Goal: Task Accomplishment & Management: Manage account settings

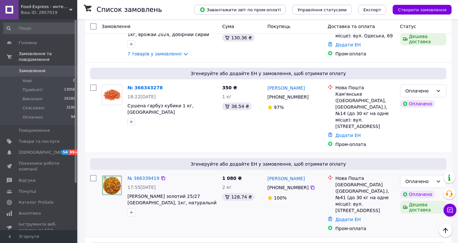
scroll to position [161, 0]
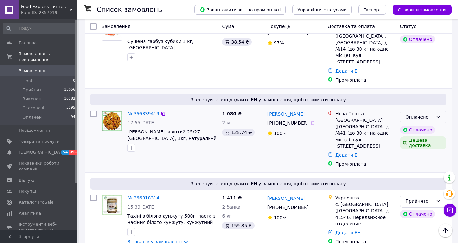
click at [438, 114] on icon at bounding box center [438, 116] width 5 height 5
click at [424, 124] on li "Прийнято" at bounding box center [423, 125] width 46 height 12
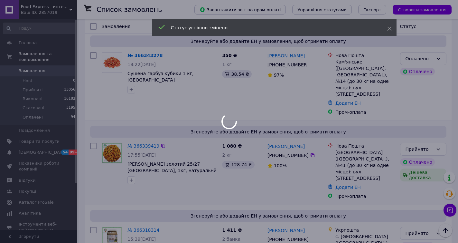
scroll to position [97, 0]
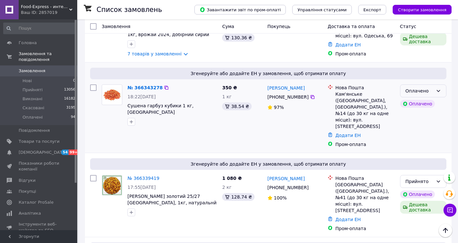
drag, startPoint x: 439, startPoint y: 90, endPoint x: 435, endPoint y: 91, distance: 3.4
click at [438, 90] on icon at bounding box center [438, 90] width 5 height 5
drag, startPoint x: 415, startPoint y: 104, endPoint x: 425, endPoint y: 134, distance: 32.0
click at [416, 104] on li "Прийнято" at bounding box center [423, 105] width 46 height 12
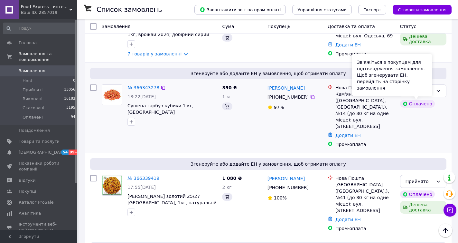
scroll to position [64, 0]
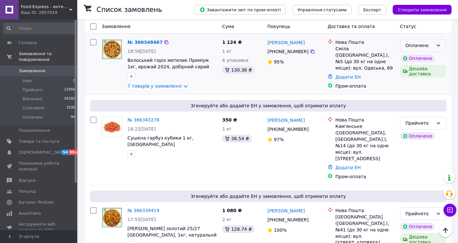
click at [441, 44] on icon at bounding box center [438, 45] width 5 height 5
click at [424, 58] on li "Прийнято" at bounding box center [423, 60] width 46 height 12
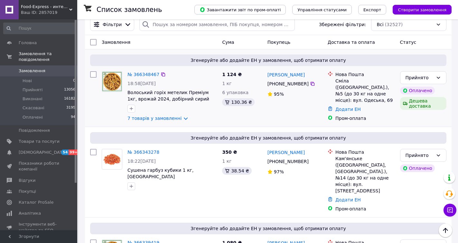
scroll to position [0, 0]
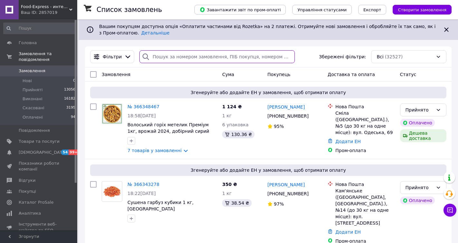
click at [171, 57] on input "search" at bounding box center [216, 56] width 155 height 13
paste input "Бондар Роман"
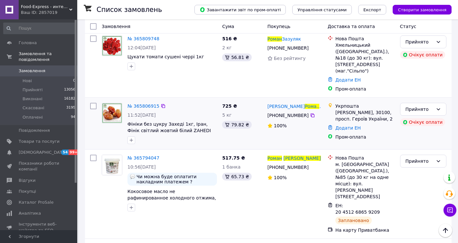
scroll to position [161, 0]
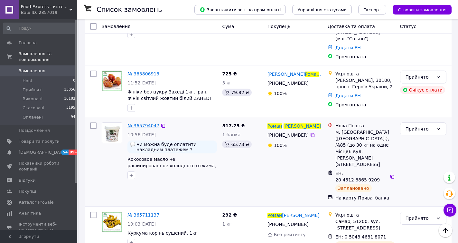
type input "Бондар Роман"
click at [145, 123] on span "№ 365794047" at bounding box center [143, 125] width 32 height 5
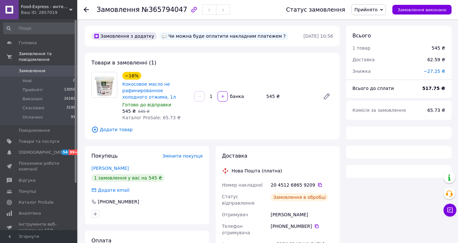
scroll to position [105, 0]
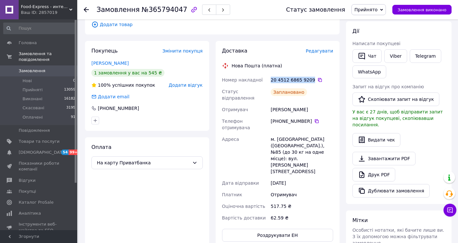
drag, startPoint x: 309, startPoint y: 79, endPoint x: 272, endPoint y: 76, distance: 37.4
click at [272, 77] on div "20 4512 6865 9209" at bounding box center [302, 80] width 62 height 6
copy div "20 4512 6865 9209"
click at [87, 8] on icon at bounding box center [86, 9] width 5 height 5
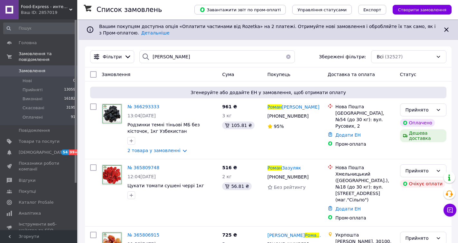
click at [284, 56] on button "button" at bounding box center [288, 56] width 13 height 13
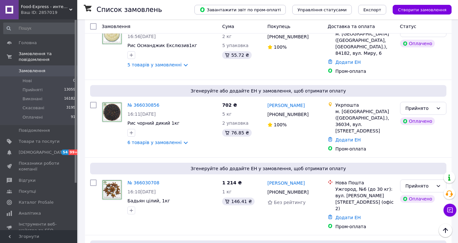
scroll to position [2607, 0]
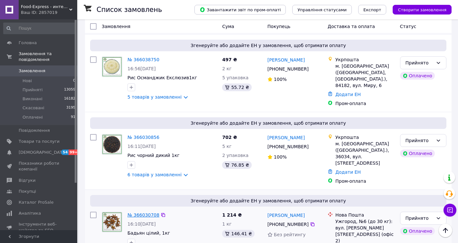
click at [150, 212] on link "№ 366030708" at bounding box center [143, 214] width 32 height 5
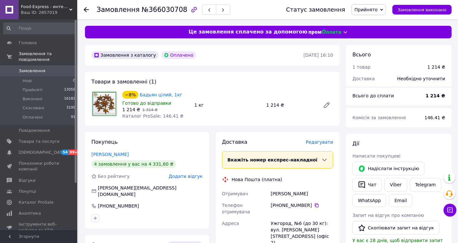
scroll to position [97, 0]
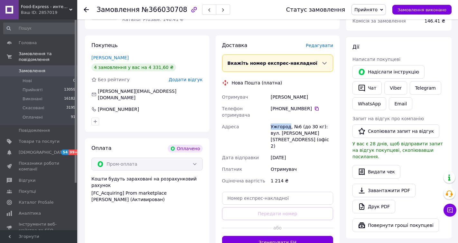
drag, startPoint x: 289, startPoint y: 121, endPoint x: 274, endPoint y: 119, distance: 14.6
click at [269, 119] on div "Отримувач Ченгері Артур Телефон отримувача +380 97 726 01 85   Адреса Ужгород, …" at bounding box center [278, 138] width 114 height 95
copy div "Адреса Ужгород"
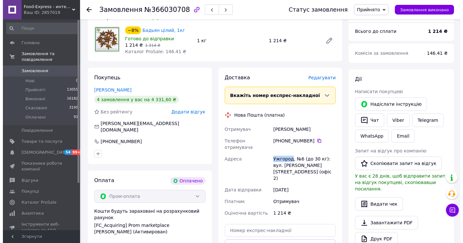
scroll to position [0, 0]
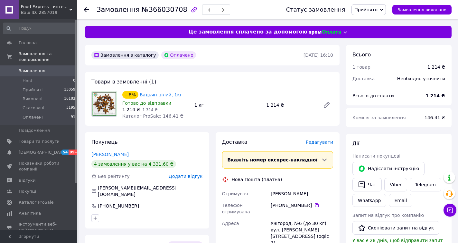
click at [318, 141] on span "Редагувати" at bounding box center [319, 141] width 27 height 5
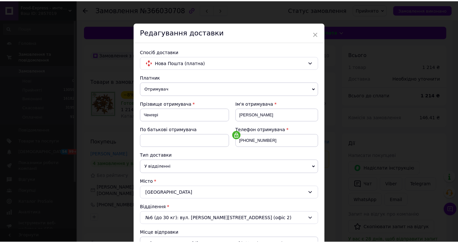
scroll to position [161, 0]
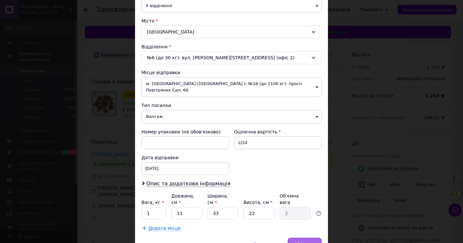
click at [301, 238] on div "Зберегти" at bounding box center [305, 244] width 34 height 13
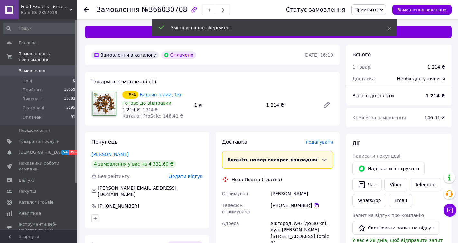
scroll to position [129, 0]
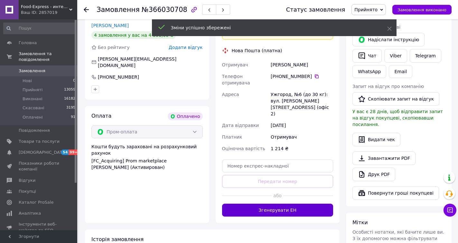
click at [283, 203] on button "Згенерувати ЕН" at bounding box center [277, 209] width 111 height 13
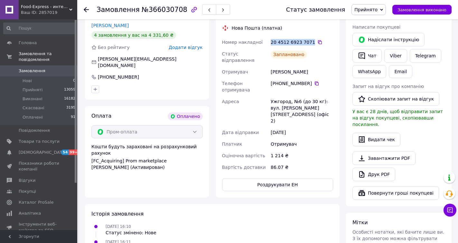
drag, startPoint x: 288, startPoint y: 42, endPoint x: 275, endPoint y: 41, distance: 13.6
click at [271, 41] on div "20 4512 6923 7071" at bounding box center [302, 42] width 62 height 6
copy div "20 4512 6923 7071"
drag, startPoint x: 283, startPoint y: 68, endPoint x: 275, endPoint y: 66, distance: 8.0
click at [263, 66] on div "Номер накладної 20 4512 6923 7071   Статус відправлення Заплановано Отримувач Ч…" at bounding box center [278, 104] width 114 height 136
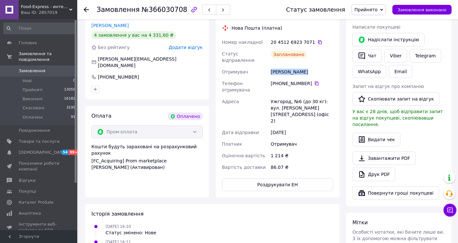
copy div "Отримувач Ченгері Артур"
drag, startPoint x: 300, startPoint y: 78, endPoint x: 275, endPoint y: 77, distance: 25.4
click at [275, 80] on div "[PHONE_NUMBER]" at bounding box center [302, 83] width 62 height 6
copy div "380 97 726 01 85"
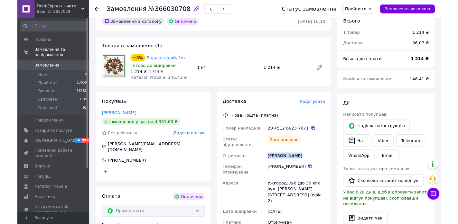
scroll to position [97, 0]
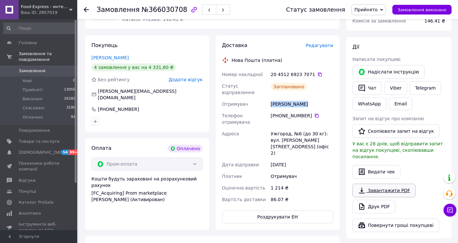
click at [372, 183] on link "Завантажити PDF" at bounding box center [383, 190] width 63 height 14
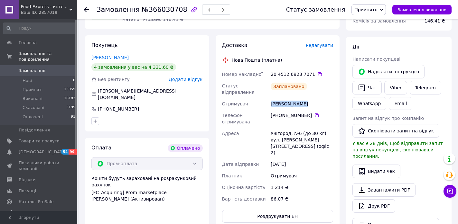
scroll to position [0, 0]
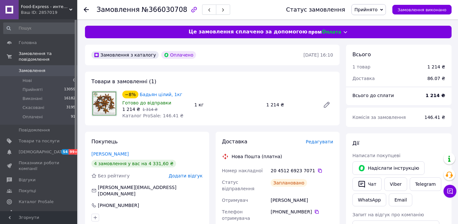
click at [86, 8] on use at bounding box center [86, 9] width 5 height 5
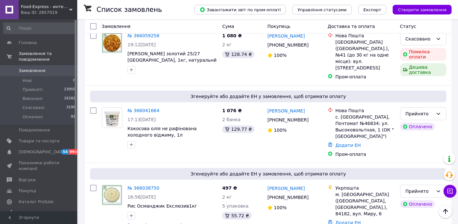
scroll to position [2510, 0]
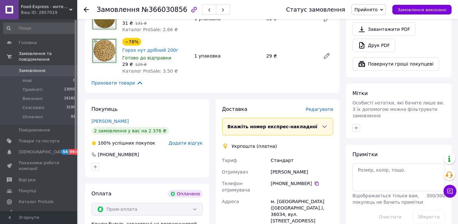
scroll to position [354, 0]
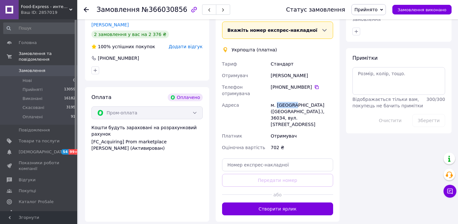
drag, startPoint x: 292, startPoint y: 69, endPoint x: 276, endPoint y: 68, distance: 16.1
click at [276, 99] on div "м. [GEOGRAPHIC_DATA] ([GEOGRAPHIC_DATA].), 36034, вул. [STREET_ADDRESS]" at bounding box center [301, 114] width 65 height 31
copy div "Полтава"
drag, startPoint x: 282, startPoint y: 75, endPoint x: 270, endPoint y: 75, distance: 11.9
click at [270, 99] on div "м. [GEOGRAPHIC_DATA] ([GEOGRAPHIC_DATA].), 36034, вул. [STREET_ADDRESS]" at bounding box center [301, 114] width 65 height 31
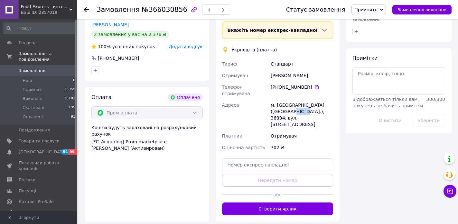
copy div "36034"
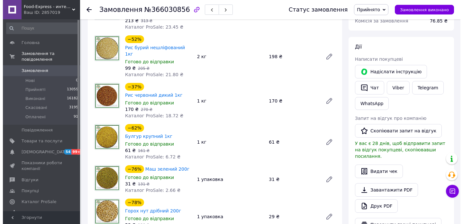
scroll to position [161, 0]
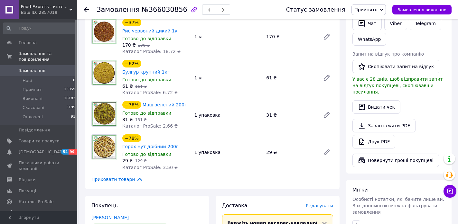
click at [328, 203] on span "Редагувати" at bounding box center [319, 205] width 27 height 5
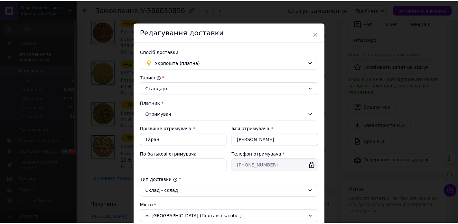
scroll to position [178, 0]
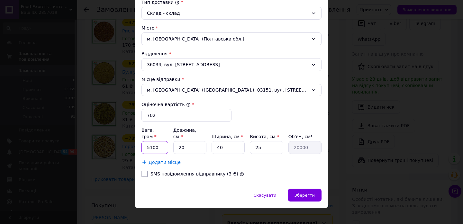
click at [150, 141] on input "5100" at bounding box center [155, 147] width 27 height 13
type input "5500"
click at [302, 193] on span "Зберегти" at bounding box center [305, 195] width 20 height 5
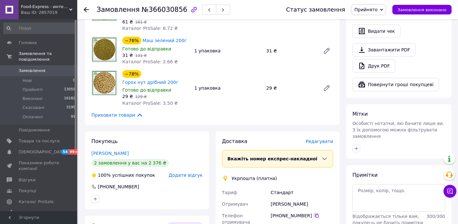
scroll to position [354, 0]
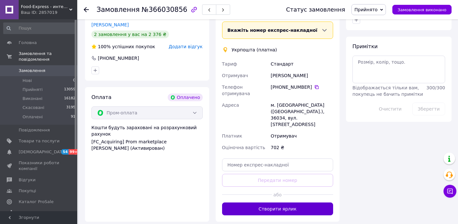
click at [281, 203] on button "Створити ярлик" at bounding box center [277, 209] width 111 height 13
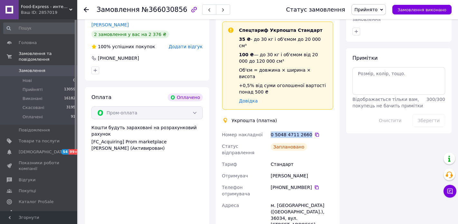
drag, startPoint x: 301, startPoint y: 92, endPoint x: 269, endPoint y: 91, distance: 31.9
click at [269, 129] on div "Номер накладної 0 5048 4711 2660   Статус відправлення Заплановано Тариф Станда…" at bounding box center [278, 197] width 114 height 136
copy div "Номер накладної 0 5048 4711 2660"
drag, startPoint x: 299, startPoint y: 129, endPoint x: 278, endPoint y: 127, distance: 21.0
click at [265, 129] on div "Номер накладної 0 5048 4711 2660   Статус відправлення Заплановано Тариф Станда…" at bounding box center [278, 197] width 114 height 136
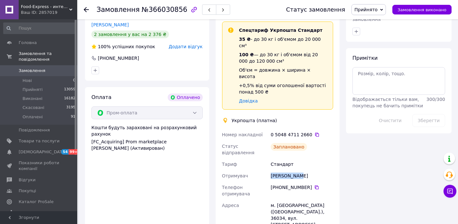
copy div "Отримувач Элина Таран"
drag, startPoint x: 308, startPoint y: 138, endPoint x: 274, endPoint y: 140, distance: 33.5
click at [274, 184] on div "[PHONE_NUMBER]" at bounding box center [302, 187] width 62 height 6
copy div "380 66 256 86 37"
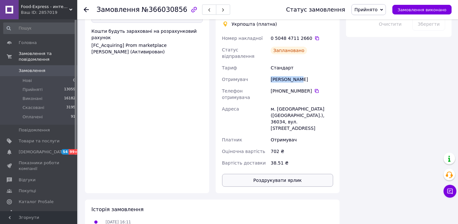
click at [291, 174] on button "Роздрукувати ярлик" at bounding box center [277, 180] width 111 height 13
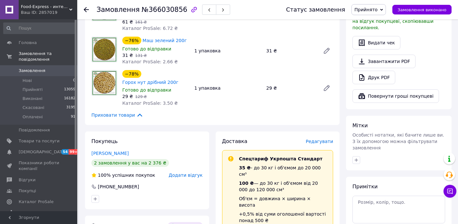
scroll to position [193, 0]
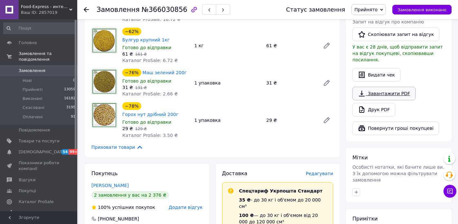
click at [393, 87] on link "Завантажити PDF" at bounding box center [383, 94] width 63 height 14
click at [86, 8] on use at bounding box center [86, 9] width 5 height 5
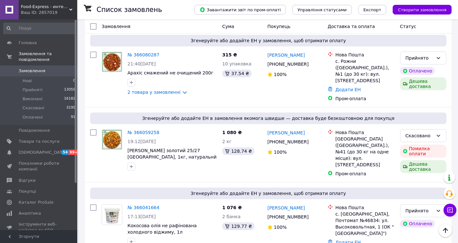
scroll to position [2414, 0]
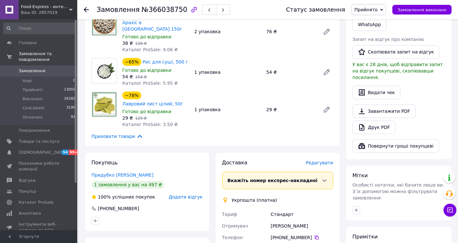
scroll to position [208, 0]
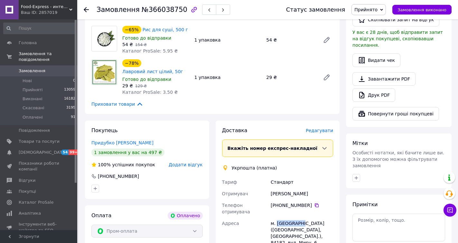
drag, startPoint x: 301, startPoint y: 197, endPoint x: 277, endPoint y: 196, distance: 23.8
click at [277, 217] on div "м. [GEOGRAPHIC_DATA] ([GEOGRAPHIC_DATA], [GEOGRAPHIC_DATA].), 84182, вул. Миру,…" at bounding box center [301, 232] width 65 height 31
drag, startPoint x: 282, startPoint y: 209, endPoint x: 270, endPoint y: 208, distance: 11.9
click at [270, 217] on div "м. [GEOGRAPHIC_DATA] ([GEOGRAPHIC_DATA], [GEOGRAPHIC_DATA].), 84182, вул. Миру,…" at bounding box center [301, 232] width 65 height 31
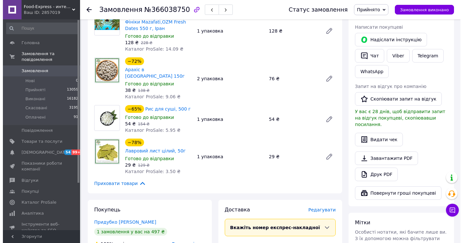
scroll to position [161, 0]
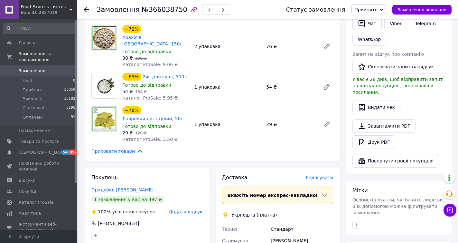
click at [320, 175] on span "Редагувати" at bounding box center [319, 177] width 27 height 5
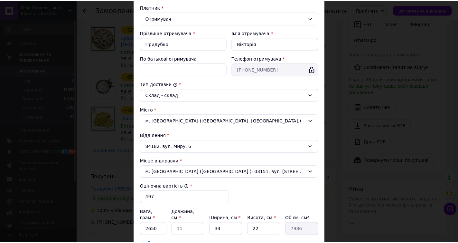
scroll to position [129, 0]
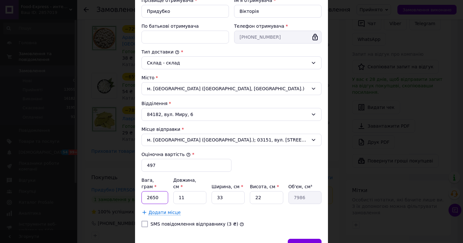
click at [158, 191] on input "2650" at bounding box center [155, 197] width 27 height 13
type input "2"
type input "3400"
click at [301, 242] on span "Зберегти" at bounding box center [305, 245] width 20 height 5
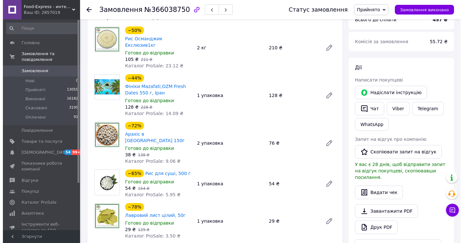
scroll to position [161, 0]
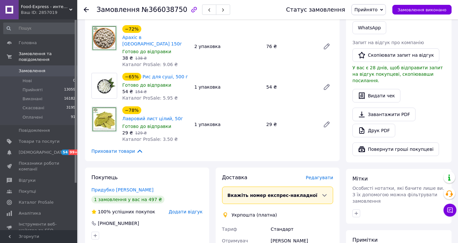
click at [318, 175] on span "Редагувати" at bounding box center [319, 177] width 27 height 5
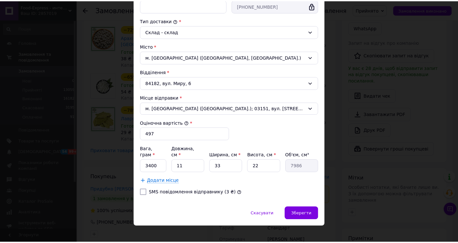
scroll to position [0, 0]
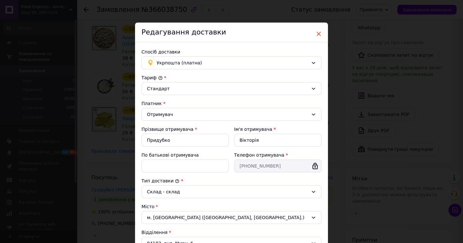
click at [316, 33] on span "×" at bounding box center [319, 33] width 6 height 11
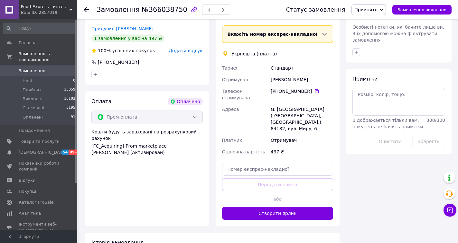
scroll to position [386, 0]
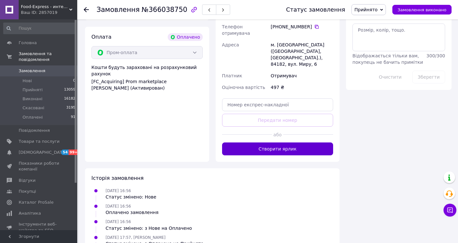
click at [288, 142] on button "Створити ярлик" at bounding box center [277, 148] width 111 height 13
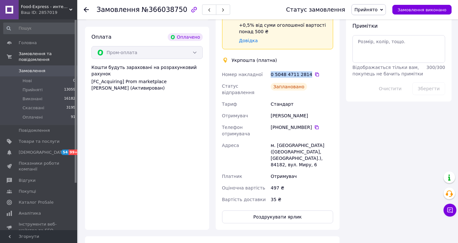
drag, startPoint x: 303, startPoint y: 40, endPoint x: 272, endPoint y: 40, distance: 31.5
click at [267, 69] on div "Номер накладної 0 5048 4711 2814   Статус відправлення Заплановано Тариф Станда…" at bounding box center [278, 137] width 114 height 136
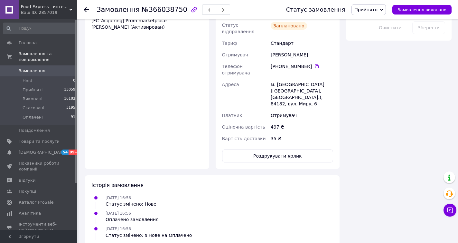
scroll to position [350, 0]
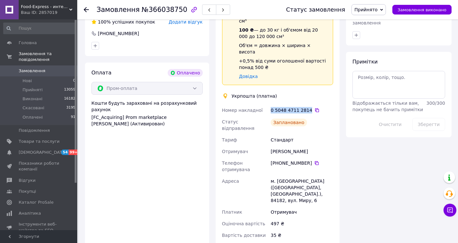
drag, startPoint x: 318, startPoint y: 113, endPoint x: 280, endPoint y: 111, distance: 38.4
click at [268, 111] on div "Номер накладної 0 5048 4711 2814   Статус відправлення Заплановано Тариф Станда…" at bounding box center [278, 172] width 114 height 136
drag, startPoint x: 307, startPoint y: 124, endPoint x: 273, endPoint y: 122, distance: 34.5
click at [273, 160] on div "[PHONE_NUMBER]" at bounding box center [302, 163] width 62 height 6
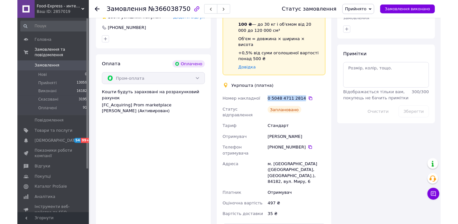
scroll to position [386, 0]
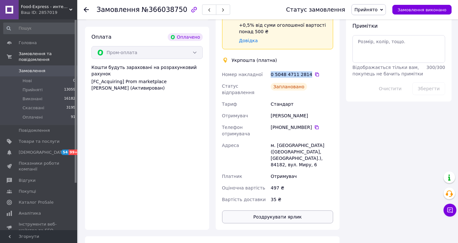
click at [278, 210] on button "Роздрукувати ярлик" at bounding box center [277, 216] width 111 height 13
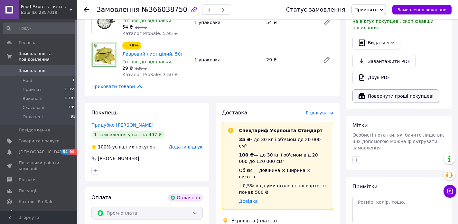
scroll to position [161, 0]
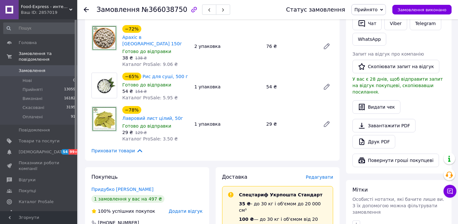
click at [386, 119] on link "Завантажити PDF" at bounding box center [383, 126] width 63 height 14
click at [86, 10] on use at bounding box center [86, 9] width 5 height 5
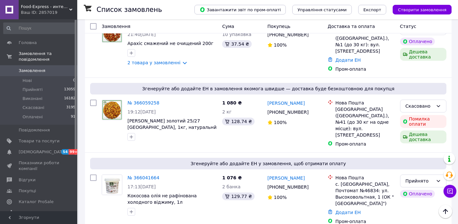
scroll to position [2379, 0]
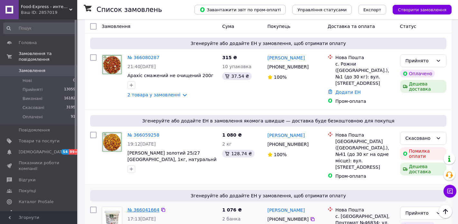
click at [139, 208] on link "№ 366041664" at bounding box center [143, 210] width 32 height 5
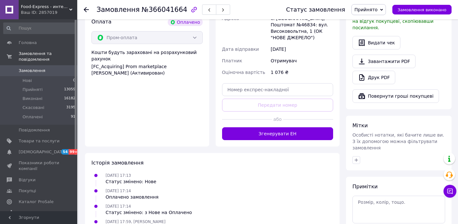
scroll to position [129, 0]
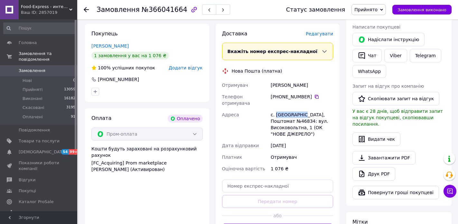
drag, startPoint x: 302, startPoint y: 101, endPoint x: 276, endPoint y: 100, distance: 25.8
click at [276, 109] on div "с. Сухий Лиман, Поштомат №46834: вул. Високовольтна, 1 (ОК "НОВЕ ДЖЕРЕЛО")" at bounding box center [301, 124] width 65 height 31
drag, startPoint x: 288, startPoint y: 108, endPoint x: 276, endPoint y: 107, distance: 11.6
click at [276, 109] on div "с. Сухий Лиман, Поштомат №46834: вул. Високовольтна, 1 (ОК "НОВЕ ДЖЕРЕЛО")" at bounding box center [301, 124] width 65 height 31
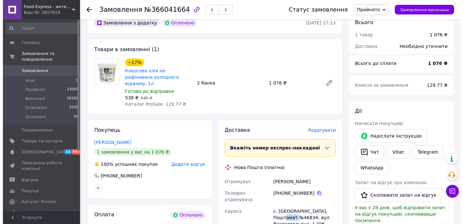
scroll to position [0, 0]
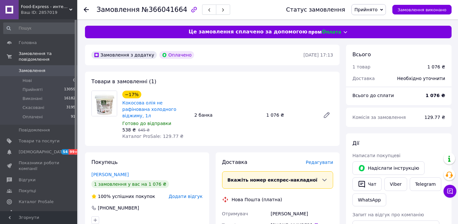
click at [320, 160] on span "Редагувати" at bounding box center [319, 162] width 27 height 5
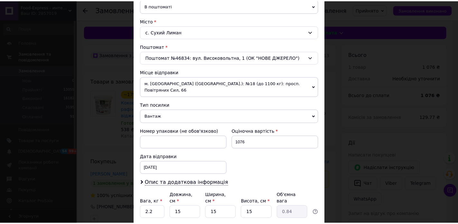
scroll to position [203, 0]
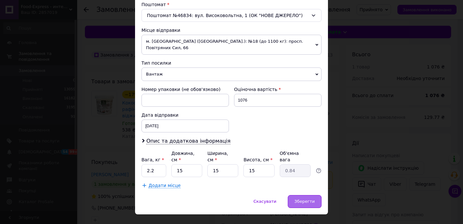
click at [300, 195] on div "Зберегти" at bounding box center [305, 201] width 34 height 13
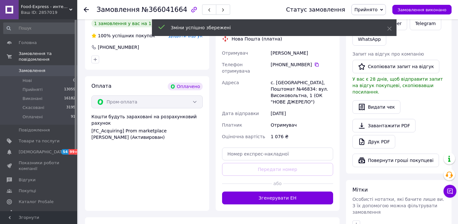
scroll to position [193, 0]
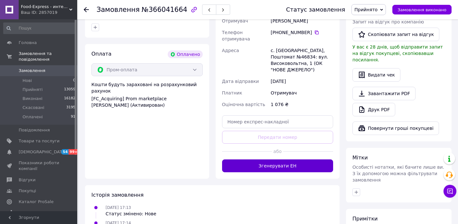
click at [288, 160] on button "Згенерувати ЕН" at bounding box center [277, 166] width 111 height 13
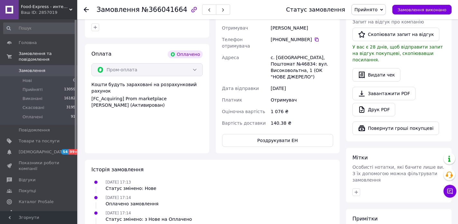
scroll to position [129, 0]
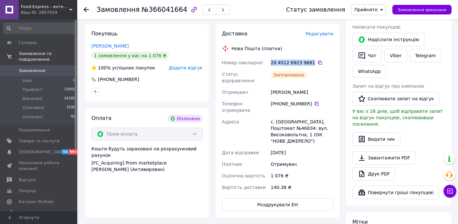
drag, startPoint x: 309, startPoint y: 55, endPoint x: 271, endPoint y: 52, distance: 38.1
click at [271, 57] on div "20 4512 6923 9681" at bounding box center [301, 63] width 65 height 12
drag, startPoint x: 307, startPoint y: 79, endPoint x: 276, endPoint y: 79, distance: 30.6
click at [266, 79] on div "Номер накладної 20 4512 6923 9681   Статус відправлення Заплановано Отримувач Ф…" at bounding box center [278, 125] width 114 height 136
drag, startPoint x: 305, startPoint y: 92, endPoint x: 274, endPoint y: 89, distance: 31.1
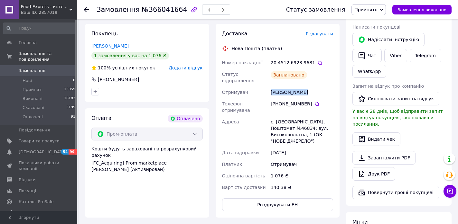
click at [274, 101] on div "[PHONE_NUMBER]" at bounding box center [302, 104] width 62 height 6
click at [396, 151] on link "Завантажити PDF" at bounding box center [383, 158] width 63 height 14
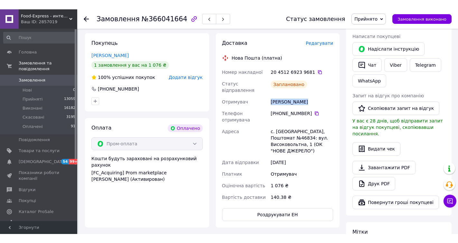
scroll to position [0, 0]
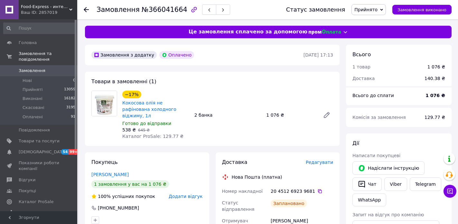
click at [85, 8] on use at bounding box center [86, 9] width 5 height 5
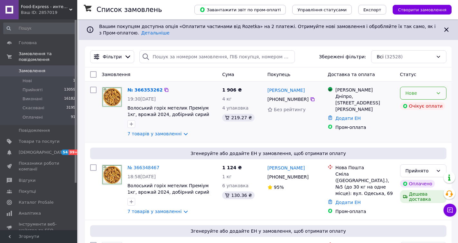
click at [438, 91] on icon at bounding box center [438, 92] width 5 height 5
click at [420, 107] on li "Прийнято" at bounding box center [423, 107] width 46 height 12
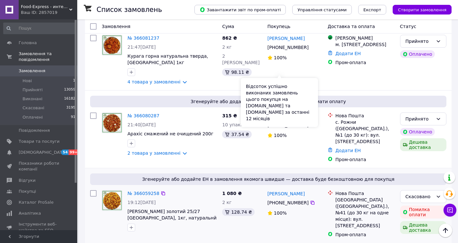
scroll to position [2349, 0]
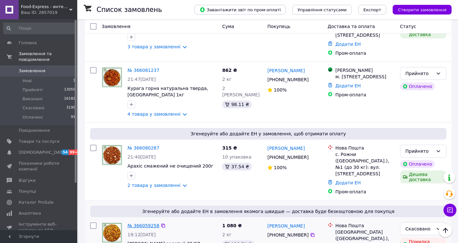
click at [146, 223] on link "№ 366059258" at bounding box center [143, 225] width 32 height 5
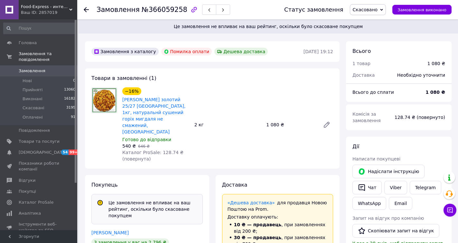
click at [86, 8] on icon at bounding box center [86, 9] width 5 height 5
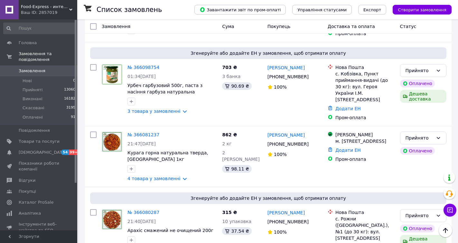
scroll to position [2317, 0]
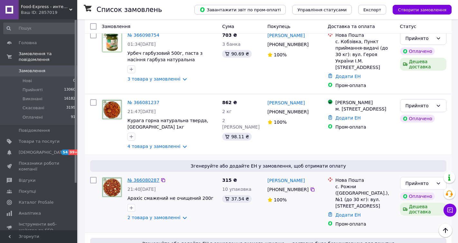
click at [142, 177] on link "№ 366080287" at bounding box center [143, 179] width 32 height 5
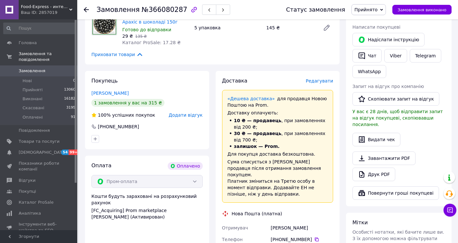
scroll to position [193, 0]
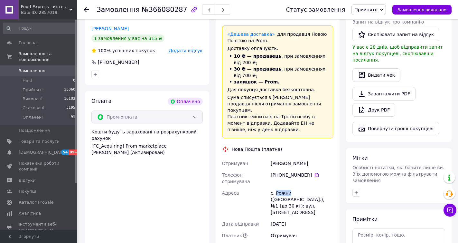
drag, startPoint x: 281, startPoint y: 171, endPoint x: 275, endPoint y: 170, distance: 5.9
click at [275, 187] on div "с. Рожни ([GEOGRAPHIC_DATA].), №1 (до 30 кг): вул. [STREET_ADDRESS]" at bounding box center [301, 202] width 65 height 31
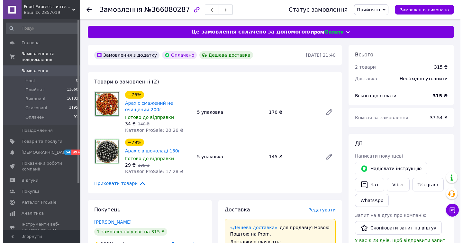
scroll to position [32, 0]
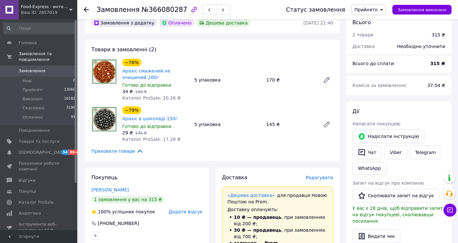
click at [322, 175] on span "Редагувати" at bounding box center [319, 177] width 27 height 5
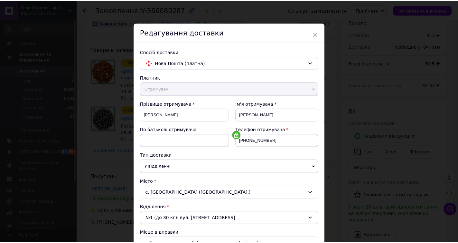
scroll to position [161, 0]
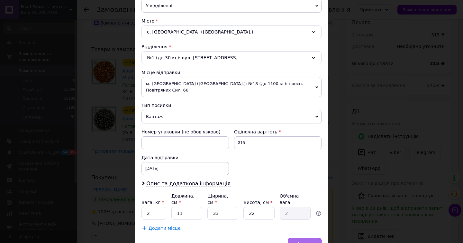
click at [300, 241] on span "Зберегти" at bounding box center [305, 243] width 20 height 5
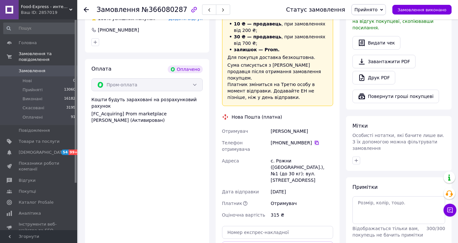
scroll to position [290, 0]
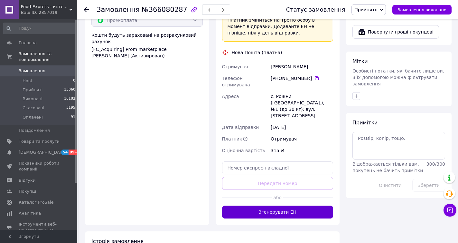
click at [286, 205] on button "Згенерувати ЕН" at bounding box center [277, 211] width 111 height 13
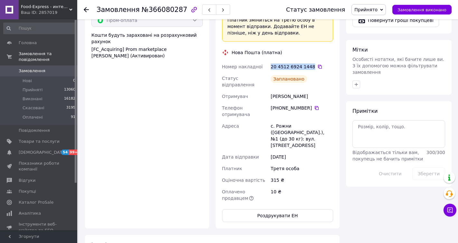
drag, startPoint x: 307, startPoint y: 52, endPoint x: 270, endPoint y: 51, distance: 37.0
click at [268, 61] on div "Номер накладної 20 4512 6924 1448   Статус відправлення Заплановано Отримувач Л…" at bounding box center [278, 132] width 114 height 143
drag, startPoint x: 308, startPoint y: 77, endPoint x: 265, endPoint y: 76, distance: 43.8
click at [265, 76] on div "Номер накладної 20 4512 6924 1448   Статус відправлення Заплановано Отримувач Л…" at bounding box center [278, 132] width 114 height 143
drag, startPoint x: 308, startPoint y: 88, endPoint x: 274, endPoint y: 86, distance: 34.5
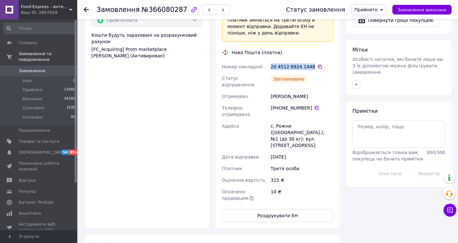
click at [274, 105] on div "[PHONE_NUMBER]" at bounding box center [302, 108] width 62 height 6
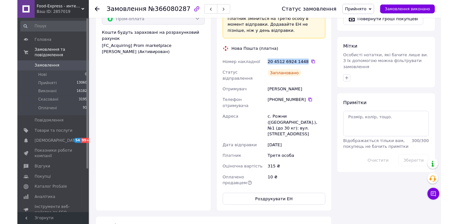
scroll to position [193, 0]
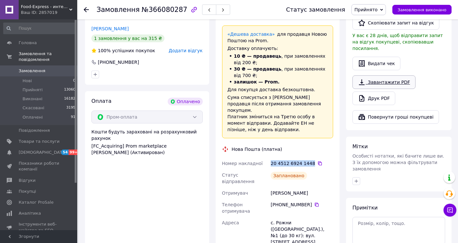
click at [381, 75] on link "Завантажити PDF" at bounding box center [383, 82] width 63 height 14
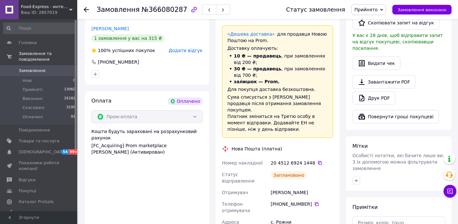
drag, startPoint x: 85, startPoint y: 9, endPoint x: 114, endPoint y: 64, distance: 62.9
click at [85, 8] on use at bounding box center [86, 9] width 5 height 5
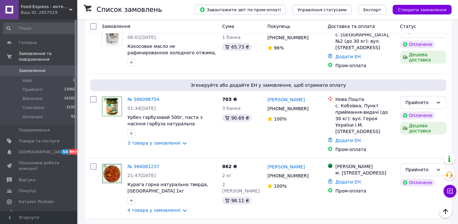
scroll to position [2221, 0]
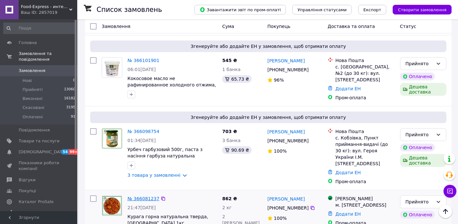
click at [145, 196] on link "№ 366081237" at bounding box center [143, 198] width 32 height 5
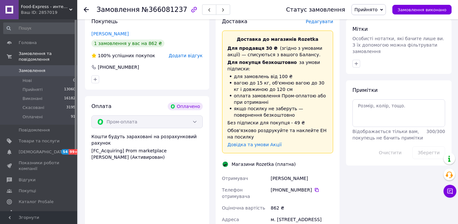
scroll to position [386, 0]
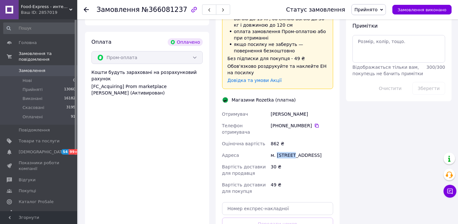
drag, startPoint x: 293, startPoint y: 123, endPoint x: 277, endPoint y: 122, distance: 16.1
click at [277, 150] on div "м. [STREET_ADDRESS]" at bounding box center [301, 156] width 65 height 12
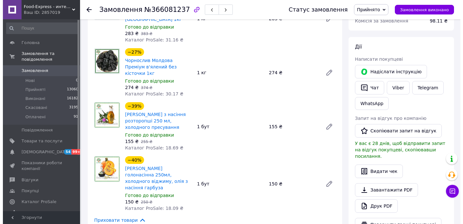
scroll to position [161, 0]
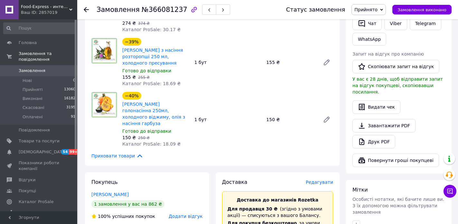
click at [324, 180] on span "Редагувати" at bounding box center [319, 182] width 27 height 5
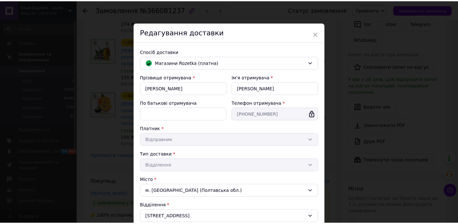
scroll to position [137, 0]
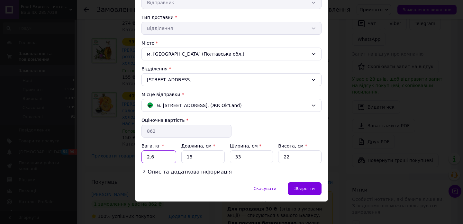
click at [155, 155] on input "2.6" at bounding box center [159, 157] width 35 height 13
type input "2.7"
click at [302, 190] on span "Зберегти" at bounding box center [305, 188] width 20 height 5
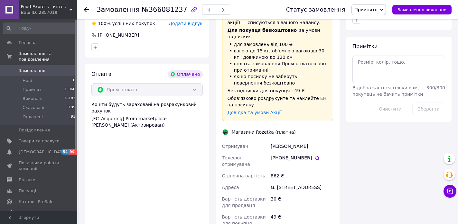
scroll to position [483, 0]
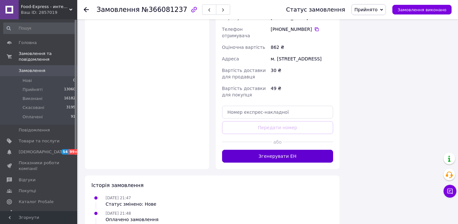
click at [290, 150] on button "Згенерувати ЕН" at bounding box center [277, 156] width 111 height 13
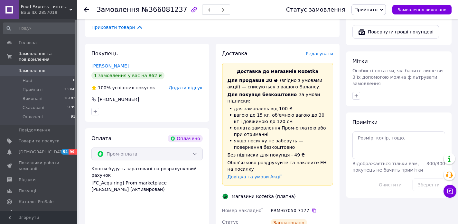
scroll to position [354, 0]
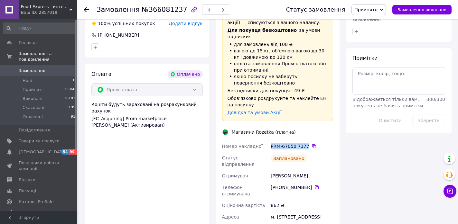
drag, startPoint x: 304, startPoint y: 120, endPoint x: 270, endPoint y: 119, distance: 33.8
click at [270, 141] on div "PRM-67050 7177" at bounding box center [301, 147] width 65 height 12
drag, startPoint x: 322, startPoint y: 146, endPoint x: 270, endPoint y: 146, distance: 52.5
click at [264, 146] on div "Номер накладної PRM-67050 7177   Статус відправлення Заплановано Отримувач Вяче…" at bounding box center [278, 200] width 114 height 118
drag, startPoint x: 307, startPoint y: 157, endPoint x: 274, endPoint y: 155, distance: 32.5
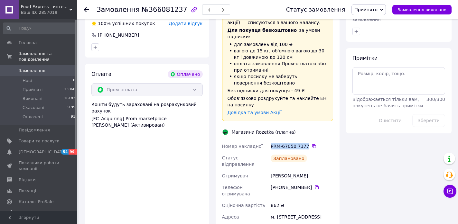
click at [274, 184] on div "[PHONE_NUMBER]" at bounding box center [302, 187] width 62 height 6
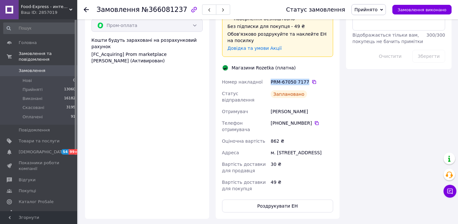
scroll to position [451, 0]
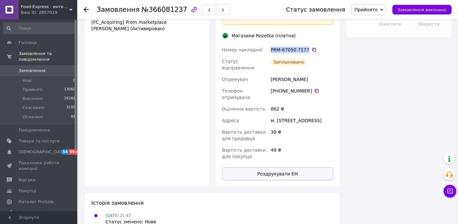
click at [290, 168] on button "Роздрукувати ЕН" at bounding box center [277, 174] width 111 height 13
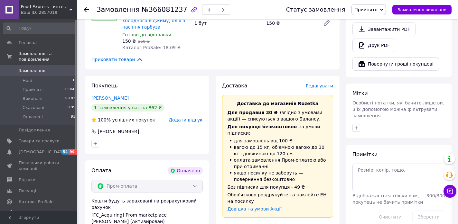
scroll to position [225, 0]
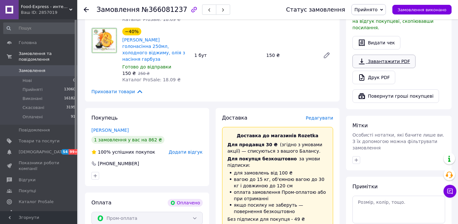
click at [380, 55] on link "Завантажити PDF" at bounding box center [383, 62] width 63 height 14
click at [85, 9] on use at bounding box center [86, 9] width 5 height 5
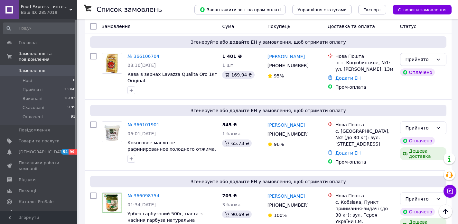
scroll to position [2124, 0]
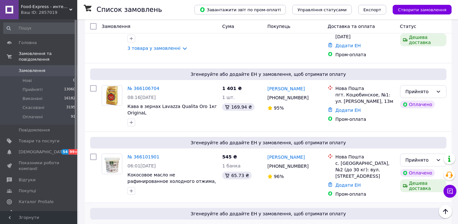
click at [146, 226] on link "№ 366098754" at bounding box center [143, 228] width 32 height 5
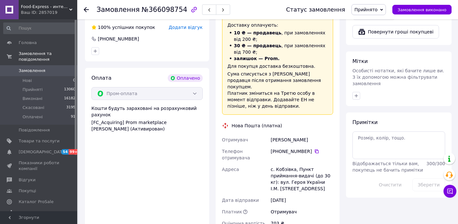
scroll to position [354, 0]
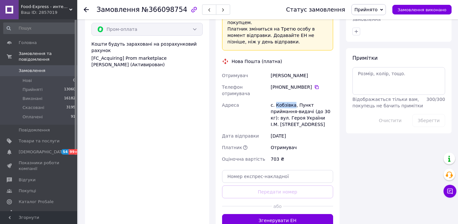
drag, startPoint x: 292, startPoint y: 79, endPoint x: 275, endPoint y: 80, distance: 16.7
click at [275, 99] on div "с. Кобзівка, Пункт приймання-видачі (до 30 кг): вул. Героя України І.М. [STREET…" at bounding box center [301, 114] width 65 height 31
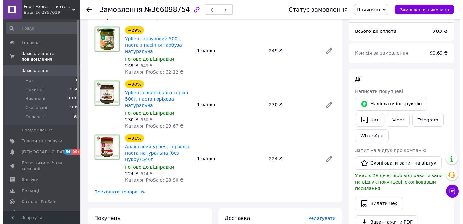
scroll to position [97, 0]
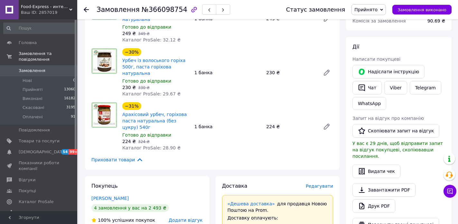
click at [323, 184] on span "Редагувати" at bounding box center [319, 186] width 27 height 5
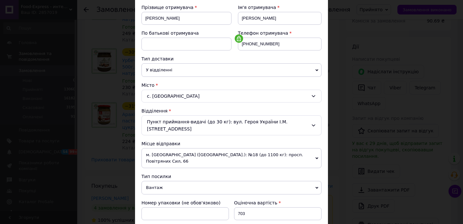
scroll to position [193, 0]
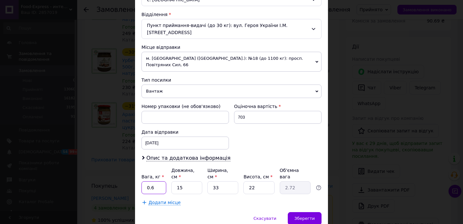
drag, startPoint x: 159, startPoint y: 168, endPoint x: 156, endPoint y: 165, distance: 3.4
click at [158, 182] on input "0.6" at bounding box center [154, 188] width 25 height 13
type input "0"
type input "1.700"
click at [303, 216] on span "Зберегти" at bounding box center [305, 218] width 20 height 5
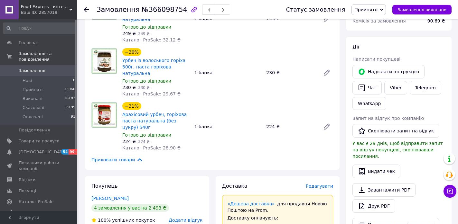
click at [315, 184] on span "Редагувати" at bounding box center [319, 186] width 27 height 5
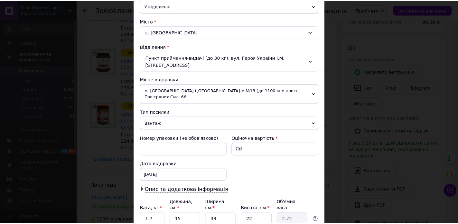
scroll to position [0, 0]
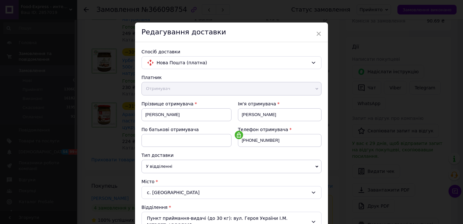
drag, startPoint x: 318, startPoint y: 34, endPoint x: 316, endPoint y: 40, distance: 6.1
click at [318, 34] on span "×" at bounding box center [319, 33] width 6 height 11
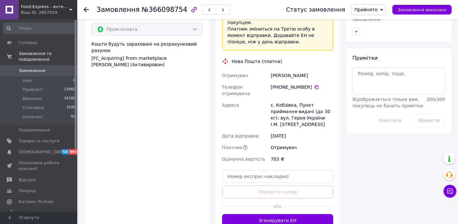
scroll to position [386, 0]
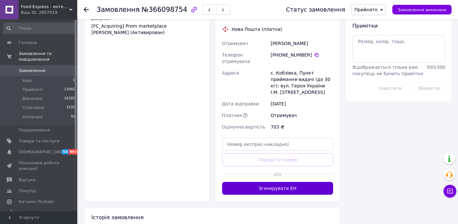
click at [309, 182] on button "Згенерувати ЕН" at bounding box center [277, 188] width 111 height 13
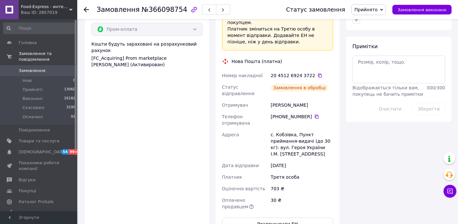
scroll to position [322, 0]
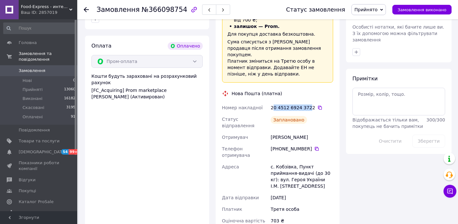
drag, startPoint x: 307, startPoint y: 88, endPoint x: 302, endPoint y: 92, distance: 6.9
click at [274, 105] on div "20 4512 6924 3722" at bounding box center [302, 108] width 62 height 6
drag, startPoint x: 301, startPoint y: 88, endPoint x: 272, endPoint y: 88, distance: 29.6
click at [269, 102] on div "Номер накладної 20 4512 6924 3722   Статус відправлення Заплановано Отримувач О…" at bounding box center [278, 173] width 114 height 143
drag, startPoint x: 308, startPoint y: 115, endPoint x: 278, endPoint y: 113, distance: 30.6
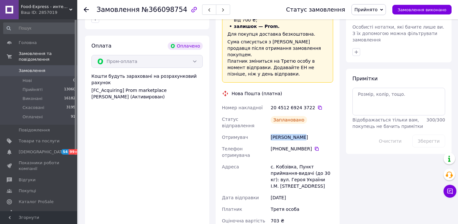
click at [265, 113] on div "Номер накладної 20 4512 6924 3722   Статус відправлення Заплановано Отримувач О…" at bounding box center [278, 173] width 114 height 143
drag, startPoint x: 299, startPoint y: 124, endPoint x: 274, endPoint y: 123, distance: 24.8
click at [274, 146] on div "[PHONE_NUMBER]" at bounding box center [302, 149] width 62 height 6
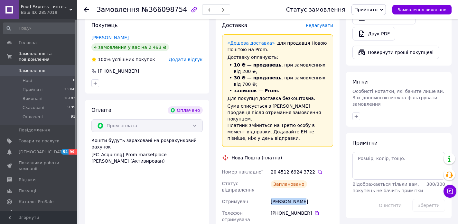
scroll to position [193, 0]
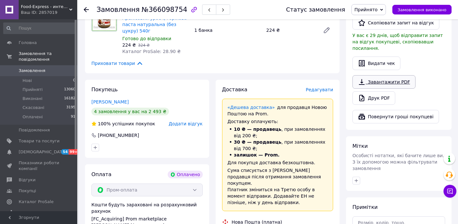
click at [387, 75] on link "Завантажити PDF" at bounding box center [383, 82] width 63 height 14
click at [87, 8] on icon at bounding box center [86, 9] width 5 height 5
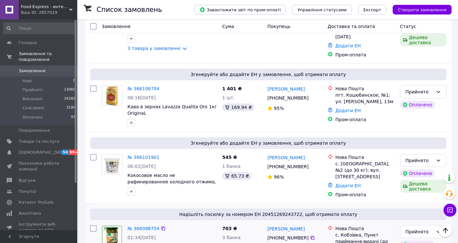
scroll to position [2092, 0]
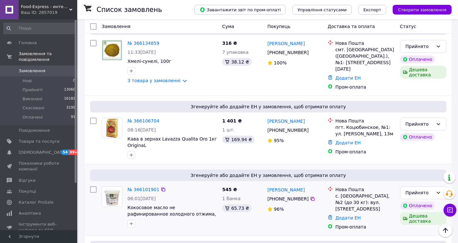
click at [147, 185] on div "№ 366101901" at bounding box center [143, 189] width 33 height 8
click at [145, 187] on link "№ 366101901" at bounding box center [143, 189] width 32 height 5
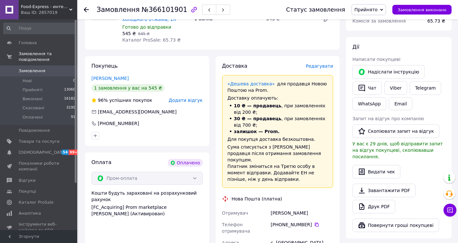
scroll to position [193, 0]
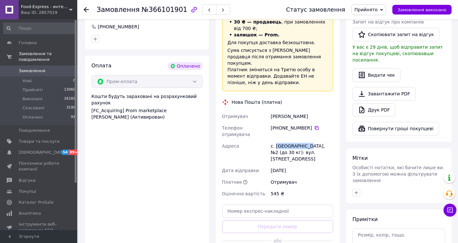
drag, startPoint x: 303, startPoint y: 132, endPoint x: 275, endPoint y: 131, distance: 27.1
click at [275, 140] on div "с. [GEOGRAPHIC_DATA], №2 (до 30 кг): вул. [STREET_ADDRESS]" at bounding box center [301, 152] width 65 height 24
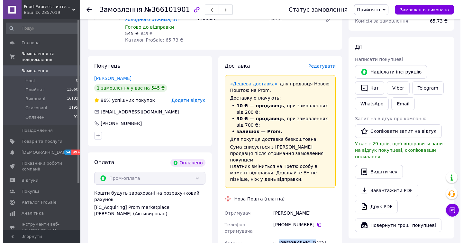
scroll to position [0, 0]
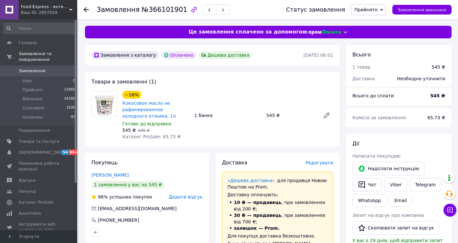
click at [325, 165] on span "Редагувати" at bounding box center [319, 162] width 27 height 5
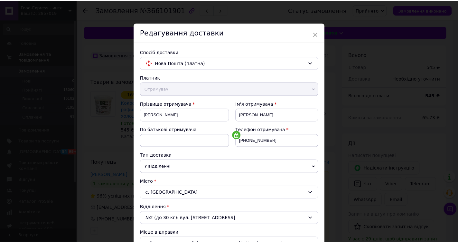
scroll to position [185, 0]
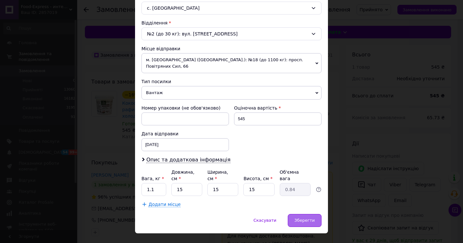
click at [309, 218] on span "Зберегти" at bounding box center [305, 220] width 20 height 5
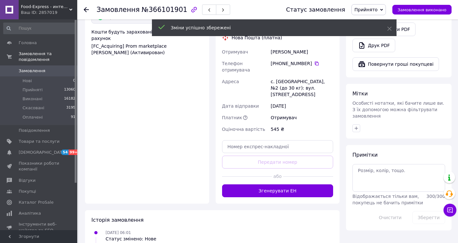
scroll to position [322, 0]
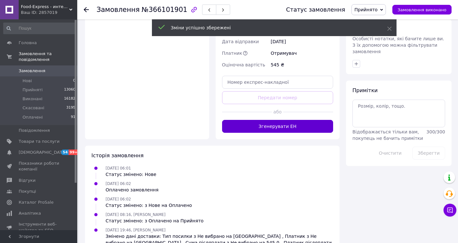
click at [275, 120] on button "Згенерувати ЕН" at bounding box center [277, 126] width 111 height 13
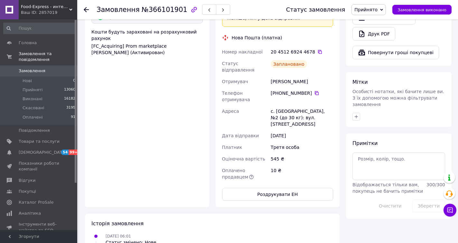
scroll to position [193, 0]
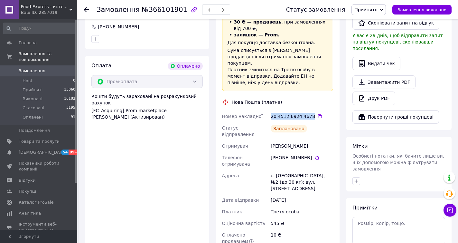
drag, startPoint x: 309, startPoint y: 108, endPoint x: 273, endPoint y: 109, distance: 36.1
click at [269, 110] on div "Номер накладної 20 4512 6924 4678   Статус відправлення Заплановано Отримувач В…" at bounding box center [278, 178] width 114 height 136
drag, startPoint x: 277, startPoint y: 134, endPoint x: 261, endPoint y: 134, distance: 15.4
click at [261, 134] on div "Номер накладної 20 4512 6924 4678   Статус відправлення Заплановано Отримувач В…" at bounding box center [278, 178] width 114 height 136
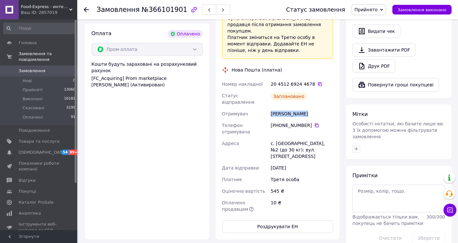
drag, startPoint x: 307, startPoint y: 112, endPoint x: 273, endPoint y: 112, distance: 34.8
click at [273, 122] on div "[PHONE_NUMBER]" at bounding box center [302, 125] width 62 height 6
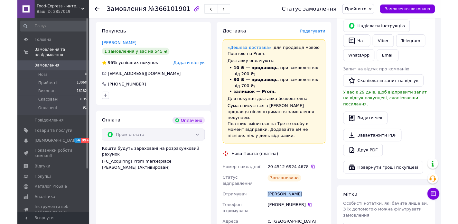
scroll to position [97, 0]
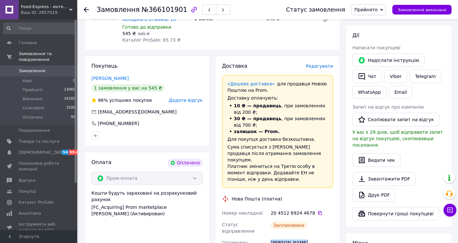
click at [379, 172] on link "Завантажити PDF" at bounding box center [383, 179] width 63 height 14
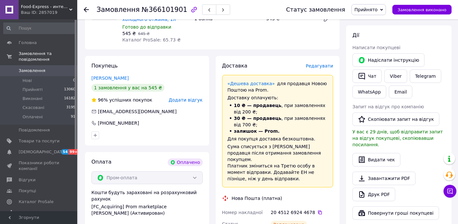
click at [87, 10] on use at bounding box center [86, 9] width 5 height 5
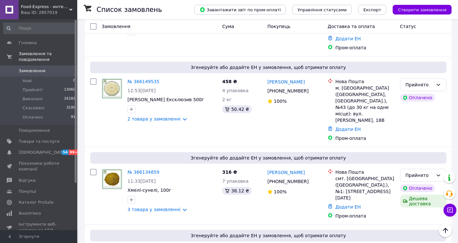
scroll to position [2028, 0]
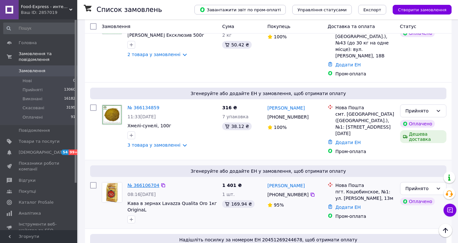
click at [137, 182] on link "№ 366106704" at bounding box center [143, 184] width 32 height 5
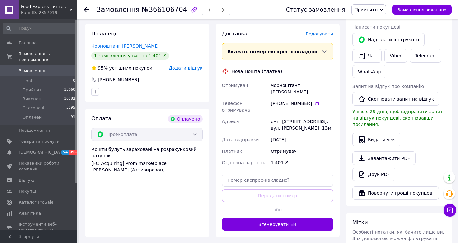
scroll to position [161, 0]
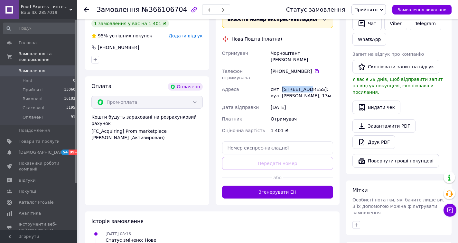
drag, startPoint x: 308, startPoint y: 76, endPoint x: 281, endPoint y: 75, distance: 26.7
click at [281, 83] on div "смт. Коцюбинське, №1: вул. Пономарьова, 13м" at bounding box center [301, 92] width 65 height 18
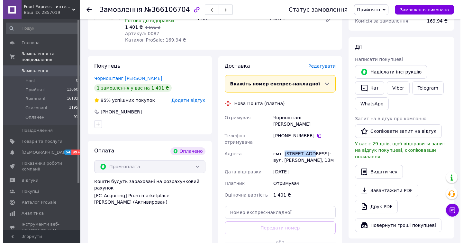
scroll to position [0, 0]
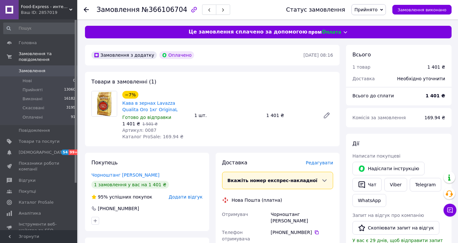
click at [323, 162] on span "Редагувати" at bounding box center [319, 162] width 27 height 5
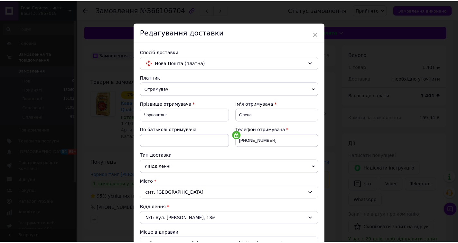
scroll to position [185, 0]
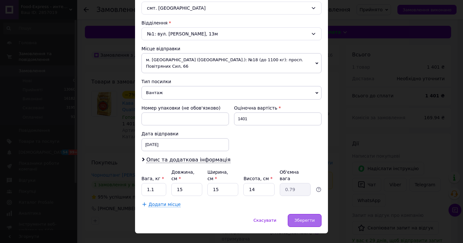
click at [307, 218] on span "Зберегти" at bounding box center [305, 220] width 20 height 5
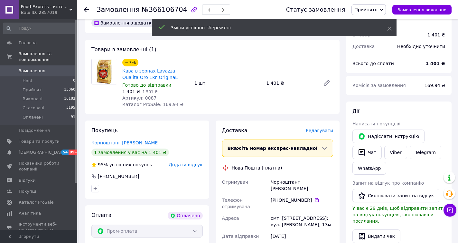
scroll to position [193, 0]
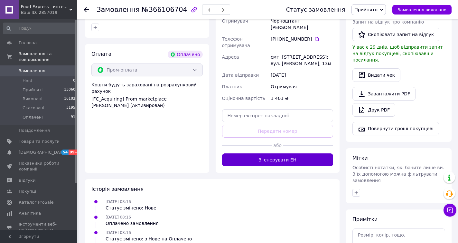
click at [293, 153] on button "Згенерувати ЕН" at bounding box center [277, 159] width 111 height 13
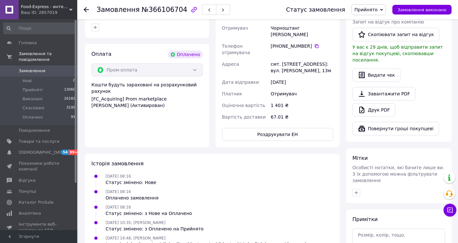
scroll to position [129, 0]
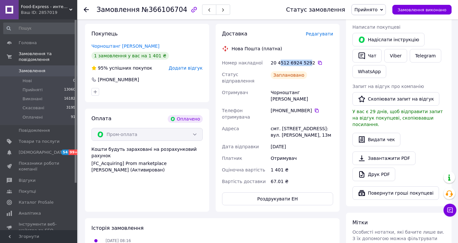
drag, startPoint x: 307, startPoint y: 62, endPoint x: 289, endPoint y: 62, distance: 18.0
click at [279, 61] on div "20 4512 6924 5292" at bounding box center [302, 63] width 62 height 6
drag, startPoint x: 300, startPoint y: 62, endPoint x: 272, endPoint y: 62, distance: 28.0
click at [272, 62] on div "20 4512 6924 5292" at bounding box center [302, 63] width 62 height 6
drag, startPoint x: 298, startPoint y: 88, endPoint x: 266, endPoint y: 86, distance: 31.9
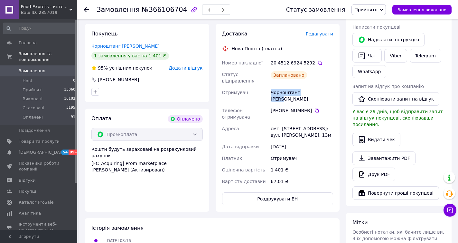
click at [266, 86] on div "Номер накладної 20 4512 6924 5292   Статус відправлення Заплановано Отримувач Ч…" at bounding box center [278, 122] width 114 height 130
drag, startPoint x: 305, startPoint y: 98, endPoint x: 274, endPoint y: 98, distance: 31.2
click at [274, 107] on div "[PHONE_NUMBER]" at bounding box center [302, 110] width 62 height 6
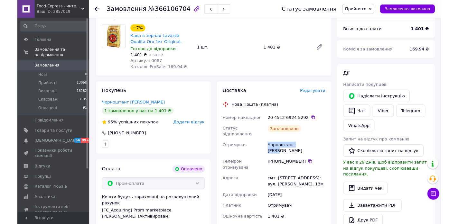
scroll to position [97, 0]
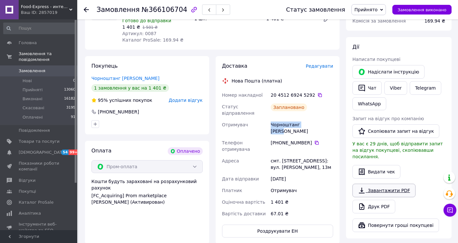
click at [382, 183] on link "Завантажити PDF" at bounding box center [383, 190] width 63 height 14
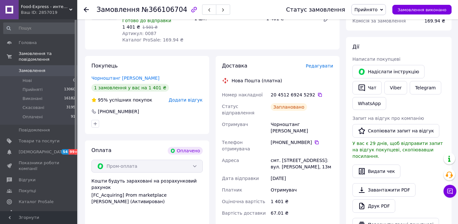
click at [85, 9] on use at bounding box center [86, 9] width 5 height 5
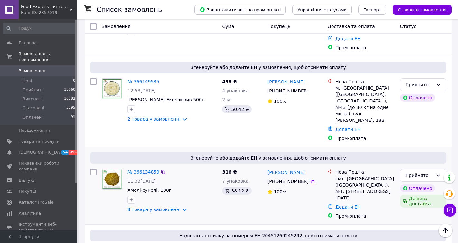
scroll to position [1899, 0]
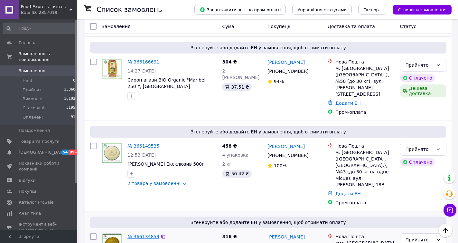
click at [134, 234] on link "№ 366134859" at bounding box center [143, 236] width 32 height 5
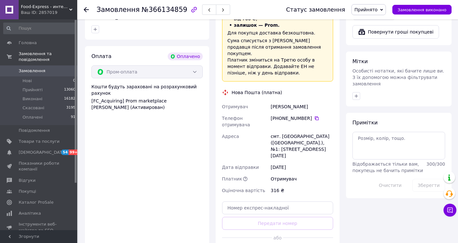
scroll to position [322, 0]
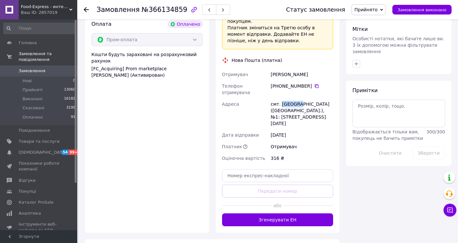
drag, startPoint x: 295, startPoint y: 85, endPoint x: 280, endPoint y: 83, distance: 14.9
click at [280, 98] on div "смт. [GEOGRAPHIC_DATA] ([GEOGRAPHIC_DATA].), №1: [STREET_ADDRESS][DATE]" at bounding box center [301, 113] width 65 height 31
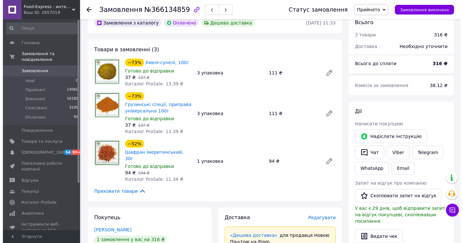
scroll to position [64, 0]
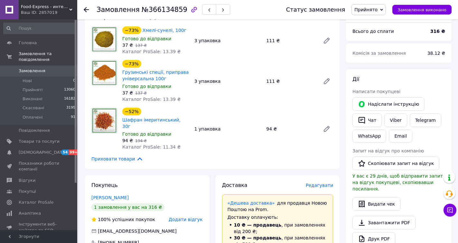
click at [320, 182] on span "Редагувати" at bounding box center [319, 184] width 27 height 5
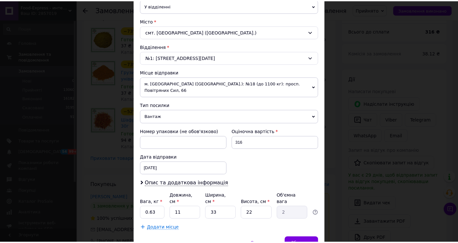
scroll to position [185, 0]
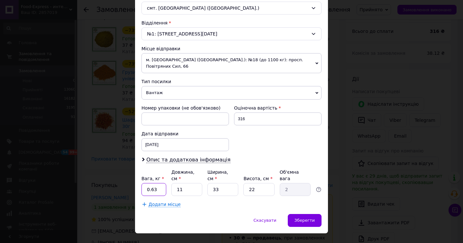
click at [157, 183] on input "0.63" at bounding box center [154, 189] width 25 height 13
type input "0.7"
click at [297, 218] on span "Зберегти" at bounding box center [305, 220] width 20 height 5
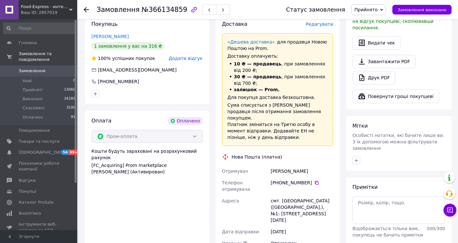
scroll to position [290, 0]
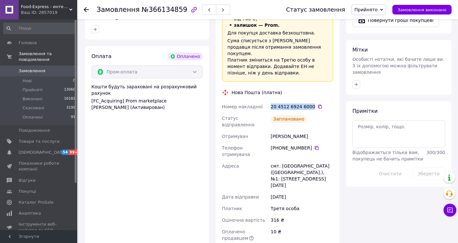
drag, startPoint x: 308, startPoint y: 94, endPoint x: 265, endPoint y: 92, distance: 43.5
click at [265, 101] on div "Номер накладної 20 4512 6924 6000   Статус відправлення Заплановано Отримувач Ш…" at bounding box center [278, 172] width 114 height 143
drag, startPoint x: 300, startPoint y: 118, endPoint x: 272, endPoint y: 116, distance: 27.4
click at [265, 116] on div "Номер накладної 20 4512 6924 6000   Статус відправлення Заплановано Отримувач Ш…" at bounding box center [278, 172] width 114 height 143
drag, startPoint x: 308, startPoint y: 129, endPoint x: 274, endPoint y: 129, distance: 34.4
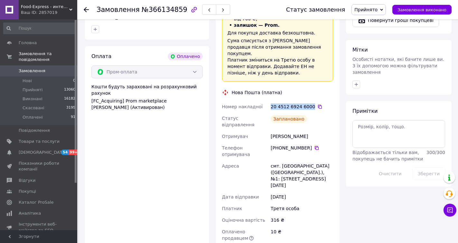
click at [274, 145] on div "[PHONE_NUMBER]" at bounding box center [302, 148] width 62 height 6
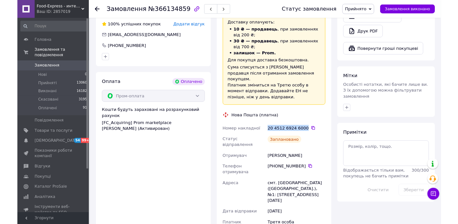
scroll to position [161, 0]
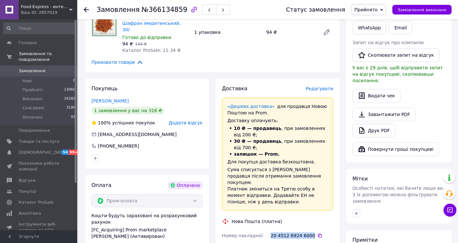
drag, startPoint x: 380, startPoint y: 107, endPoint x: 389, endPoint y: 156, distance: 50.3
click at [382, 115] on div "Завантажити PDF   Друк PDF" at bounding box center [398, 122] width 93 height 30
click at [381, 107] on link "Завантажити PDF" at bounding box center [383, 114] width 63 height 14
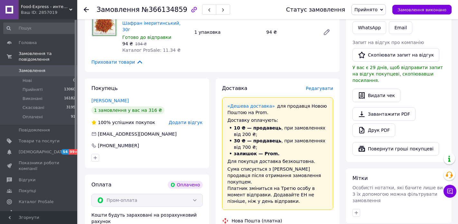
click at [86, 7] on icon at bounding box center [86, 9] width 5 height 5
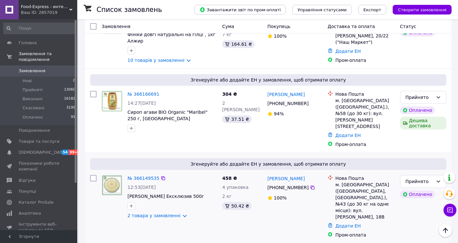
scroll to position [1834, 0]
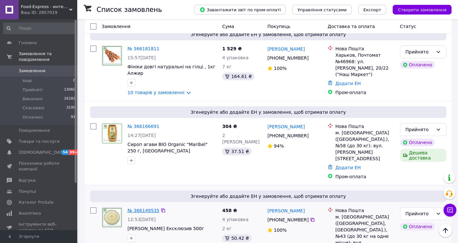
click at [145, 208] on link "№ 366149535" at bounding box center [143, 210] width 32 height 5
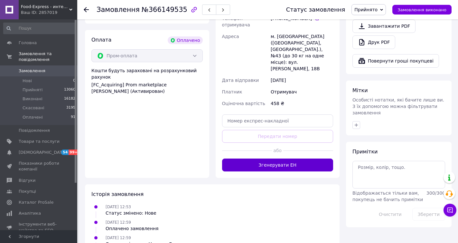
scroll to position [196, 0]
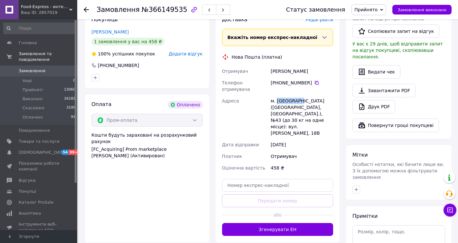
drag, startPoint x: 299, startPoint y: 81, endPoint x: 277, endPoint y: 81, distance: 22.2
click at [277, 95] on div "м. [GEOGRAPHIC_DATA] ([GEOGRAPHIC_DATA], [GEOGRAPHIC_DATA].), №43 (до 30 кг на …" at bounding box center [301, 117] width 65 height 44
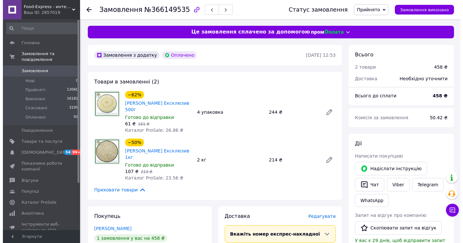
scroll to position [32, 0]
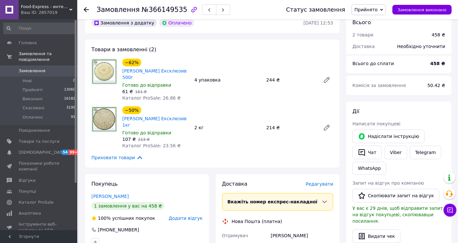
click at [322, 181] on span "Редагувати" at bounding box center [319, 183] width 27 height 5
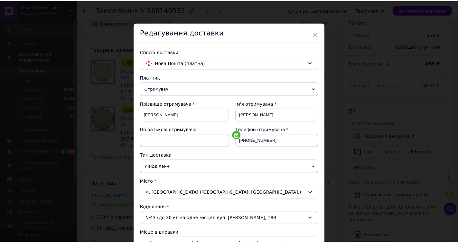
scroll to position [185, 0]
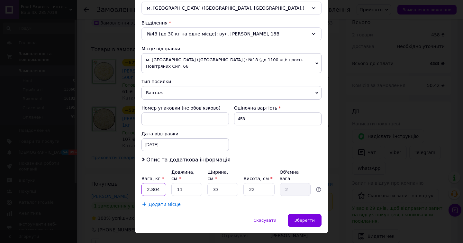
click at [157, 183] on input "2.804" at bounding box center [154, 189] width 25 height 13
type input "2"
type input "4"
click at [301, 218] on span "Зберегти" at bounding box center [305, 220] width 20 height 5
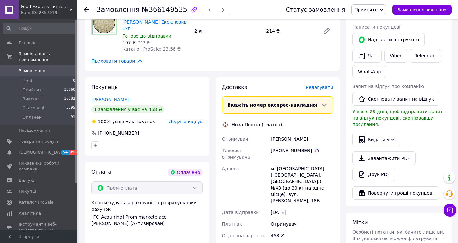
scroll to position [193, 0]
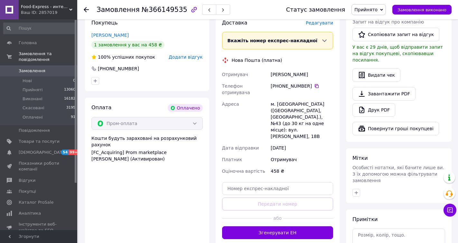
click at [286, 226] on button "Згенерувати ЕН" at bounding box center [277, 232] width 111 height 13
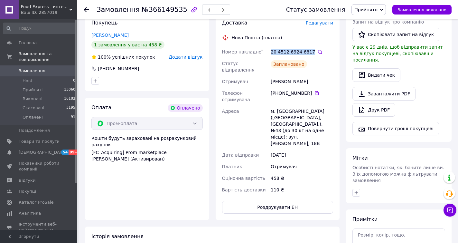
drag, startPoint x: 308, startPoint y: 37, endPoint x: 275, endPoint y: 36, distance: 33.5
click at [271, 49] on div "20 4512 6924 6817" at bounding box center [302, 52] width 62 height 6
drag, startPoint x: 301, startPoint y: 62, endPoint x: 268, endPoint y: 61, distance: 32.9
click at [266, 61] on div "Номер накладної 20 4512 6924 6817   Статус відправлення Заплановано Отримувач Л…" at bounding box center [278, 120] width 114 height 149
drag, startPoint x: 307, startPoint y: 74, endPoint x: 274, endPoint y: 75, distance: 32.5
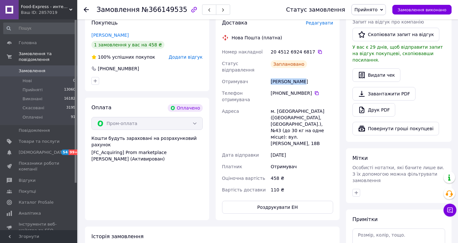
click at [274, 90] on div "[PHONE_NUMBER]" at bounding box center [302, 93] width 62 height 6
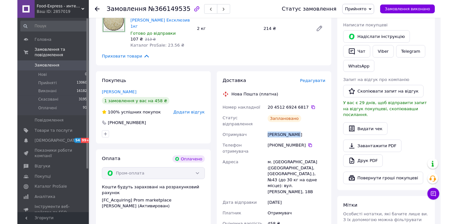
scroll to position [97, 0]
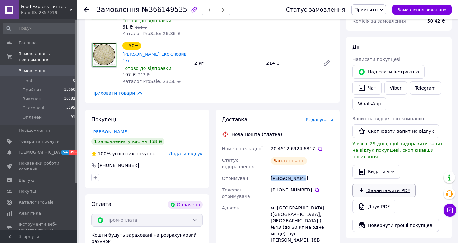
click at [383, 183] on link "Завантажити PDF" at bounding box center [383, 190] width 63 height 14
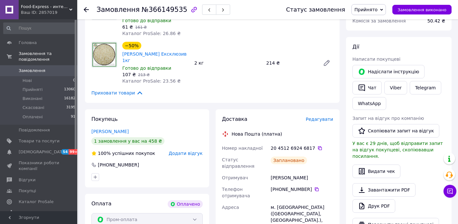
click at [85, 10] on use at bounding box center [86, 9] width 5 height 5
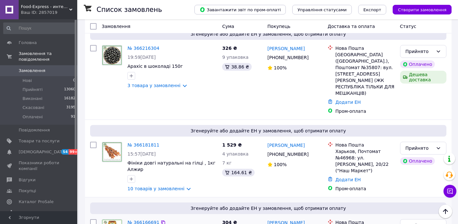
scroll to position [1770, 0]
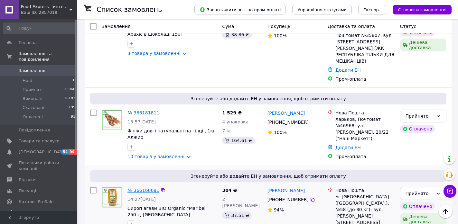
click at [141, 188] on link "№ 366166691" at bounding box center [143, 190] width 32 height 5
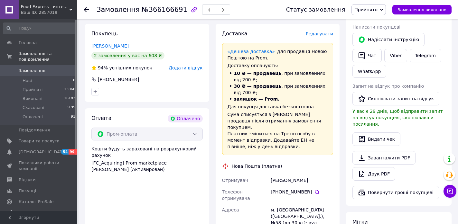
scroll to position [161, 0]
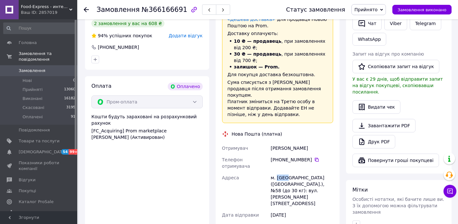
drag, startPoint x: 285, startPoint y: 158, endPoint x: 276, endPoint y: 158, distance: 8.1
click at [276, 172] on div "м. [GEOGRAPHIC_DATA] ([GEOGRAPHIC_DATA].), №58 (до 30 кг): вул. [PERSON_NAME][S…" at bounding box center [301, 190] width 65 height 37
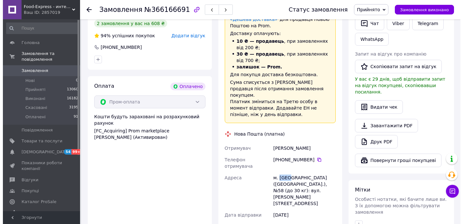
scroll to position [0, 0]
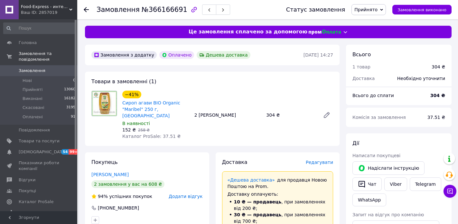
click at [326, 160] on span "Редагувати" at bounding box center [319, 162] width 27 height 5
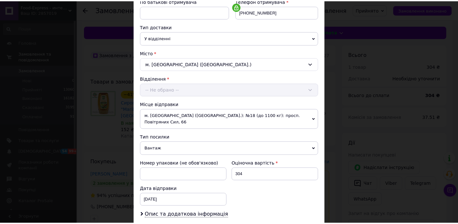
scroll to position [203, 0]
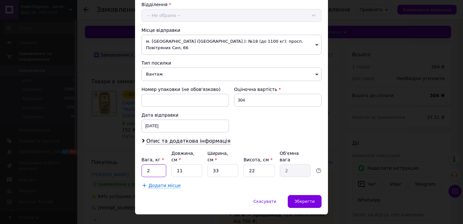
click at [155, 164] on input "2" at bounding box center [154, 170] width 25 height 13
type input "5"
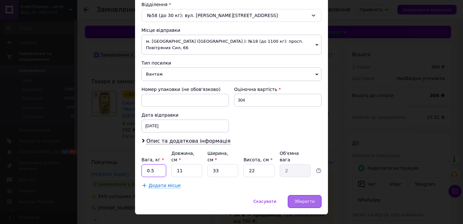
type input "0.5"
click at [295, 195] on div "Зберегти" at bounding box center [305, 201] width 34 height 13
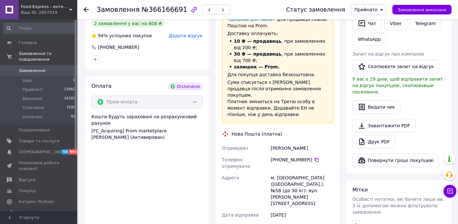
scroll to position [257, 0]
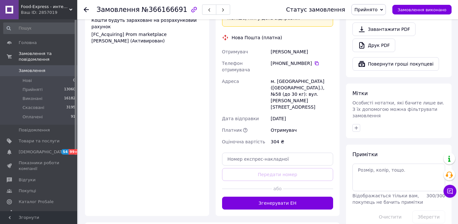
click at [283, 197] on button "Згенерувати ЕН" at bounding box center [277, 203] width 111 height 13
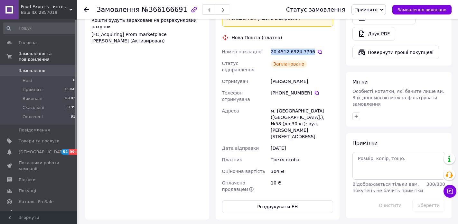
drag, startPoint x: 292, startPoint y: 38, endPoint x: 278, endPoint y: 39, distance: 13.5
click at [274, 49] on div "20 4512 6924 7796" at bounding box center [302, 52] width 62 height 6
drag, startPoint x: 278, startPoint y: 39, endPoint x: 273, endPoint y: 43, distance: 6.9
click at [273, 46] on div "20 4512 6924 7796" at bounding box center [301, 52] width 65 height 12
drag, startPoint x: 306, startPoint y: 52, endPoint x: 306, endPoint y: 47, distance: 4.5
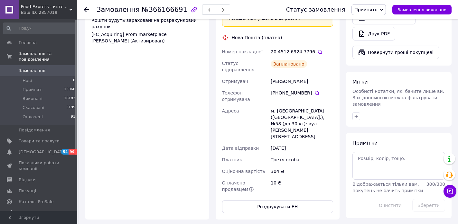
click at [306, 58] on div "Заплановано" at bounding box center [301, 67] width 65 height 18
drag, startPoint x: 308, startPoint y: 37, endPoint x: 275, endPoint y: 36, distance: 32.2
click at [264, 46] on div "Номер накладної 20 4512 6924 7796   Статус відправлення Заплановано Отримувач Д…" at bounding box center [278, 120] width 114 height 149
drag, startPoint x: 305, startPoint y: 64, endPoint x: 271, endPoint y: 63, distance: 33.8
click at [263, 61] on div "Номер накладної 20 4512 6924 7796   Статус відправлення Заплановано Отримувач Д…" at bounding box center [278, 120] width 114 height 149
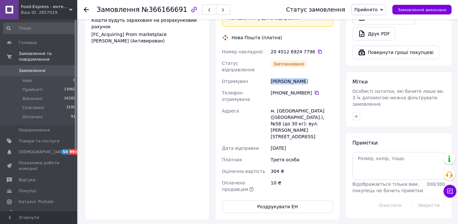
drag, startPoint x: 307, startPoint y: 76, endPoint x: 274, endPoint y: 73, distance: 33.6
click at [274, 90] on div "[PHONE_NUMBER]" at bounding box center [302, 93] width 62 height 6
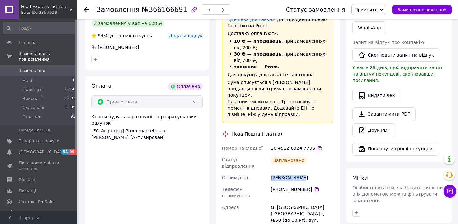
scroll to position [225, 0]
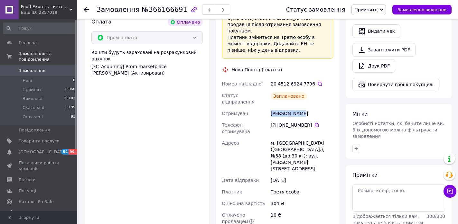
click at [395, 43] on link "Завантажити PDF" at bounding box center [383, 50] width 63 height 14
click at [85, 10] on use at bounding box center [86, 9] width 5 height 5
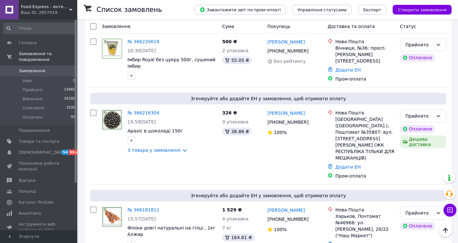
scroll to position [1706, 0]
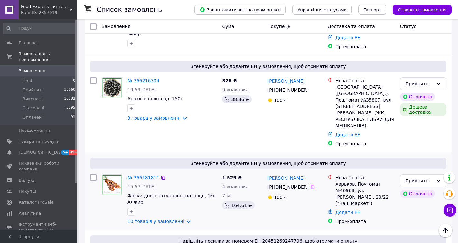
click at [147, 175] on link "№ 366181811" at bounding box center [143, 177] width 32 height 5
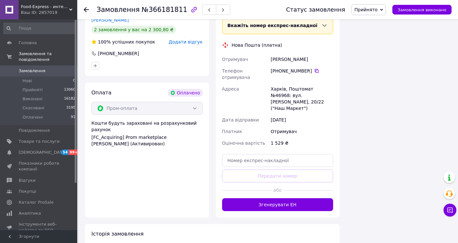
scroll to position [515, 0]
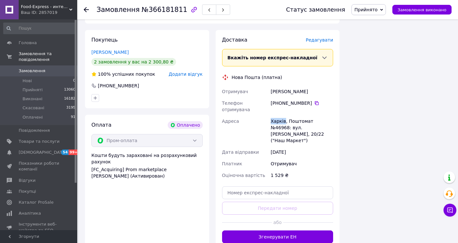
drag, startPoint x: 284, startPoint y: 72, endPoint x: 269, endPoint y: 72, distance: 14.5
click at [268, 86] on div "Отримувач Соболь Олексій Телефон отримувача +380 67 758 14 40   Адреса Харків, …" at bounding box center [278, 133] width 114 height 95
drag, startPoint x: 326, startPoint y: 74, endPoint x: 314, endPoint y: 73, distance: 11.6
click at [314, 115] on div "Харків, Поштомат №46968: вул. Алчевських, 20/22 ("Наш Маркет")" at bounding box center [301, 130] width 65 height 31
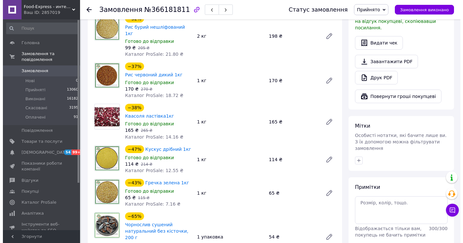
scroll to position [290, 0]
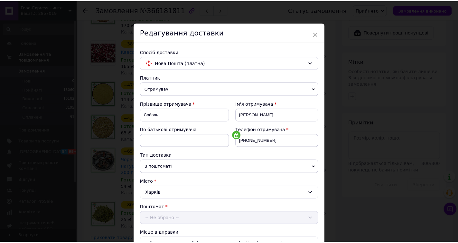
scroll to position [185, 0]
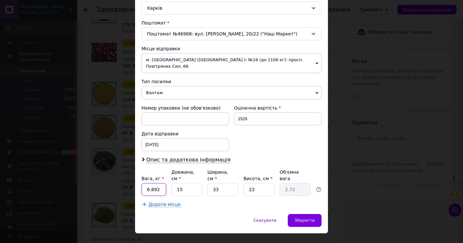
click at [148, 183] on input "6.892" at bounding box center [154, 189] width 25 height 13
click at [159, 183] on input "8.892" at bounding box center [154, 189] width 25 height 13
type input "8"
type input "9"
click at [295, 214] on div "Зберегти" at bounding box center [305, 220] width 34 height 13
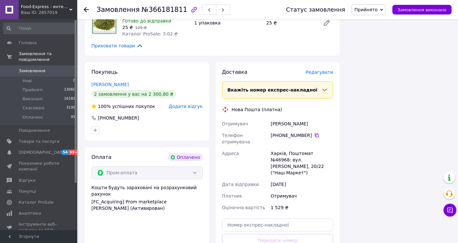
scroll to position [547, 0]
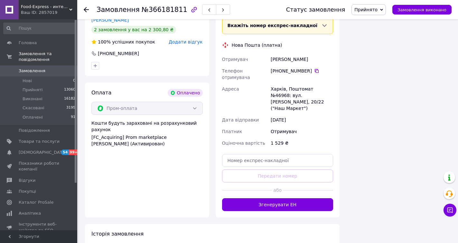
click at [274, 198] on button "Згенерувати ЕН" at bounding box center [277, 204] width 111 height 13
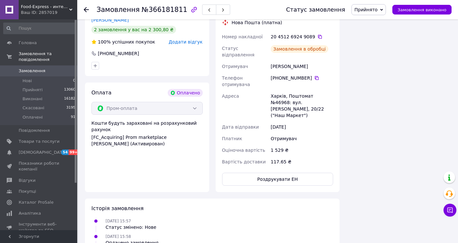
scroll to position [483, 0]
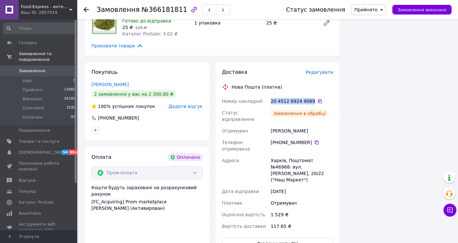
drag, startPoint x: 308, startPoint y: 59, endPoint x: 276, endPoint y: 59, distance: 32.5
click at [269, 95] on div "Номер накладної 20 4512 6924 9089   Статус відправлення Замовлення в обробці От…" at bounding box center [278, 163] width 114 height 136
drag, startPoint x: 306, startPoint y: 84, endPoint x: 268, endPoint y: 82, distance: 37.7
click at [268, 95] on div "Номер накладної 20 4512 6924 9089   Статус відправлення Заплановано Отримувач С…" at bounding box center [278, 163] width 114 height 136
drag, startPoint x: 307, startPoint y: 96, endPoint x: 274, endPoint y: 95, distance: 33.2
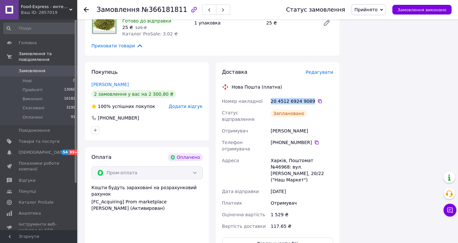
click at [274, 139] on div "[PHONE_NUMBER]" at bounding box center [302, 142] width 62 height 6
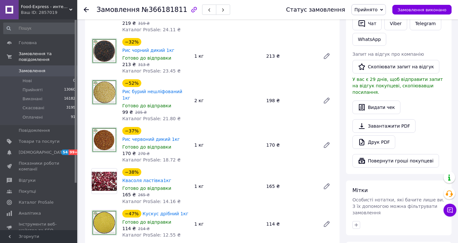
scroll to position [0, 0]
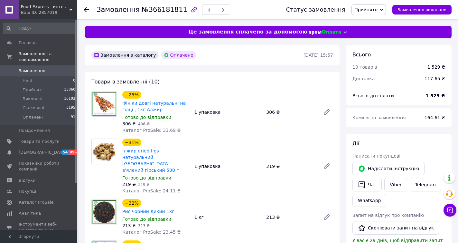
click at [87, 9] on icon at bounding box center [86, 9] width 5 height 5
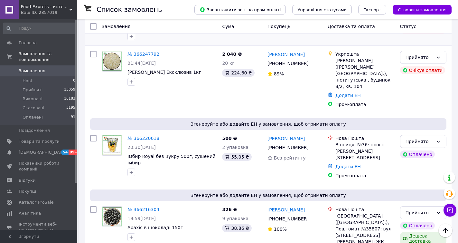
scroll to position [1609, 0]
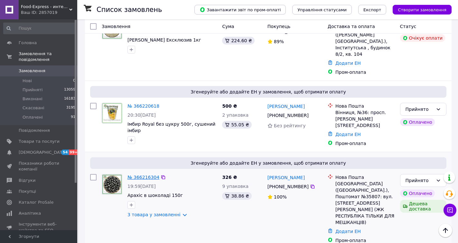
click at [145, 174] on link "№ 366216304" at bounding box center [143, 176] width 32 height 5
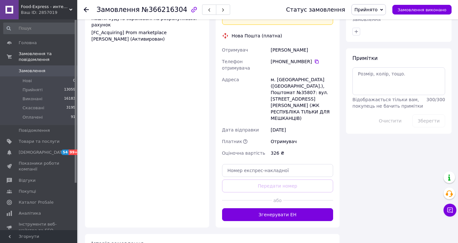
scroll to position [290, 0]
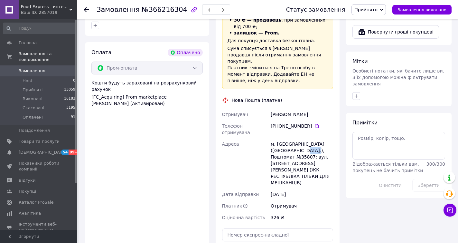
drag, startPoint x: 310, startPoint y: 100, endPoint x: 298, endPoint y: 101, distance: 11.6
click at [298, 138] on div "м. Київ (Київська обл.), Поштомат №35807: вул. Братів Шеметів, 9 (ЖК РЕСПУБЛІКА…" at bounding box center [301, 163] width 65 height 50
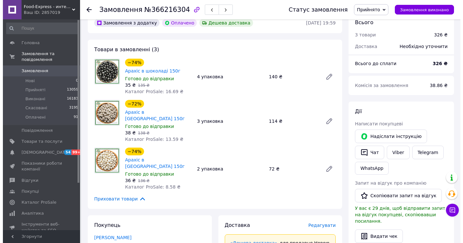
scroll to position [0, 0]
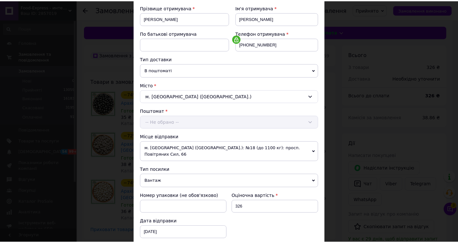
scroll to position [161, 0]
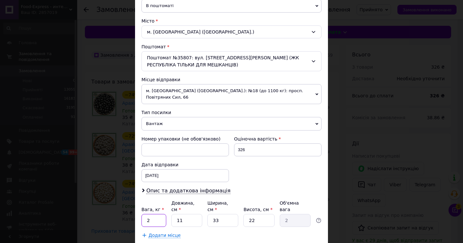
drag, startPoint x: 152, startPoint y: 210, endPoint x: 149, endPoint y: 207, distance: 3.9
click at [150, 214] on input "2" at bounding box center [154, 220] width 25 height 13
type input "1.5"
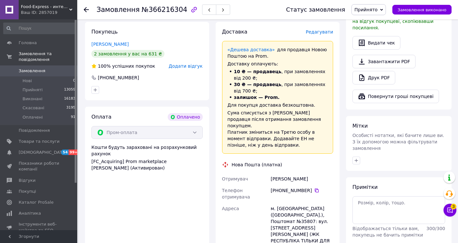
scroll to position [322, 0]
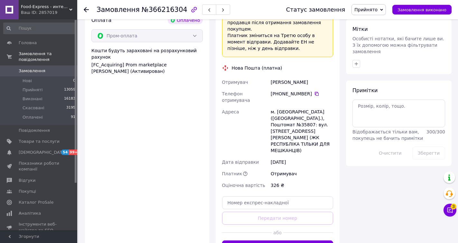
click at [302, 240] on button "Згенерувати ЕН" at bounding box center [277, 246] width 111 height 13
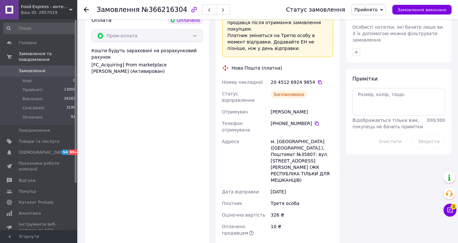
scroll to position [257, 0]
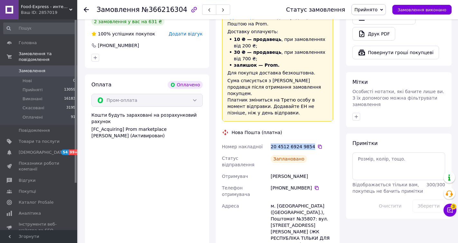
drag, startPoint x: 308, startPoint y: 104, endPoint x: 270, endPoint y: 102, distance: 37.7
click at [270, 141] on div "20 4512 6924 9854" at bounding box center [301, 147] width 65 height 12
drag, startPoint x: 299, startPoint y: 129, endPoint x: 274, endPoint y: 128, distance: 25.7
click at [266, 141] on div "Номер накладної 20 4512 6924 9854   Статус відправлення Заплановано Отримувач Н…" at bounding box center [278, 222] width 114 height 162
drag, startPoint x: 307, startPoint y: 140, endPoint x: 274, endPoint y: 139, distance: 33.2
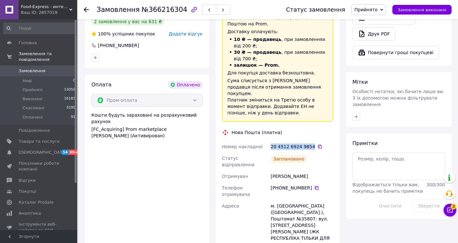
click at [274, 184] on div "[PHONE_NUMBER]" at bounding box center [302, 187] width 62 height 6
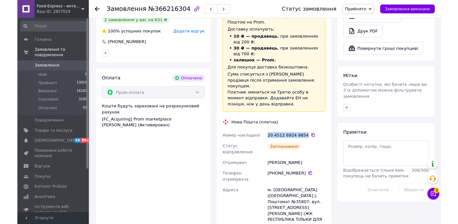
scroll to position [161, 0]
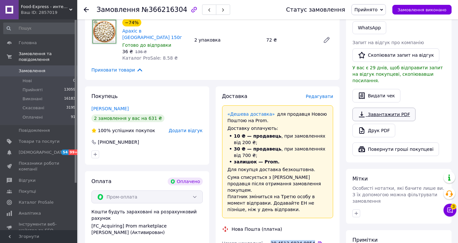
click at [375, 107] on link "Завантажити PDF" at bounding box center [383, 114] width 63 height 14
click at [377, 107] on div "Завантажити PDF   Друк PDF" at bounding box center [398, 122] width 93 height 30
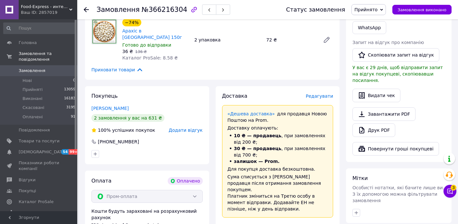
click at [85, 7] on div at bounding box center [86, 9] width 5 height 6
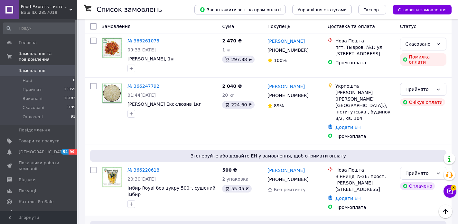
scroll to position [1674, 0]
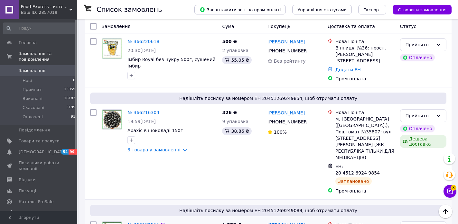
click at [145, 222] on link "№ 366181811" at bounding box center [143, 224] width 32 height 5
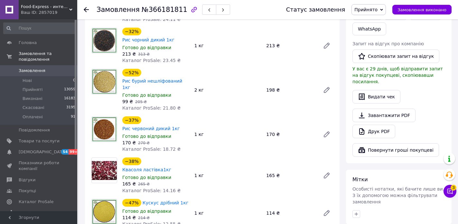
scroll to position [107, 0]
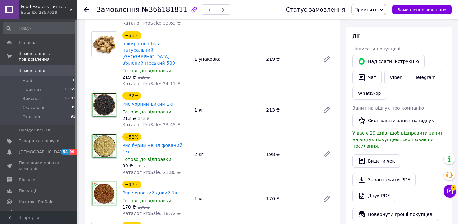
click at [390, 173] on link "Завантажити PDF" at bounding box center [383, 180] width 63 height 14
click at [392, 173] on link "Завантажити PDF" at bounding box center [383, 180] width 63 height 14
click at [88, 16] on div at bounding box center [90, 9] width 13 height 19
click at [85, 11] on use at bounding box center [86, 9] width 5 height 5
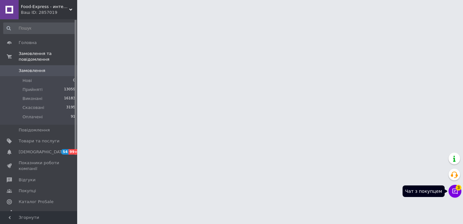
click at [453, 191] on icon at bounding box center [455, 191] width 6 height 6
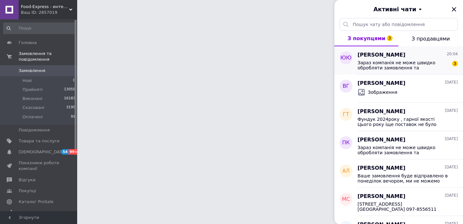
click at [420, 64] on span "Зараз компанія не може швидко обробляти замовлення та повідомлення, оскільки зг…" at bounding box center [403, 65] width 91 height 10
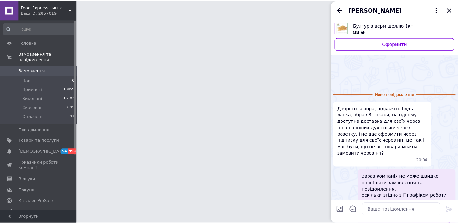
scroll to position [36, 0]
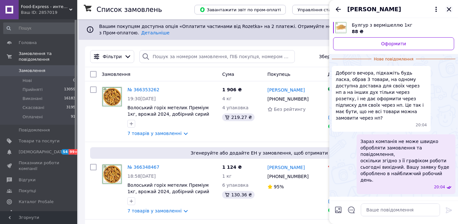
click at [449, 8] on icon "Закрити" at bounding box center [449, 9] width 8 height 8
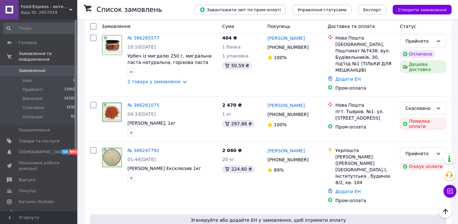
scroll to position [1577, 0]
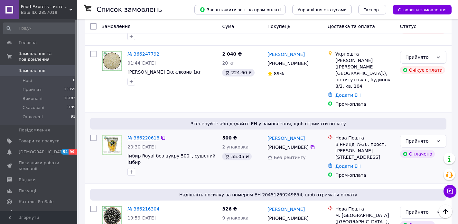
click at [144, 135] on link "№ 366220618" at bounding box center [143, 137] width 32 height 5
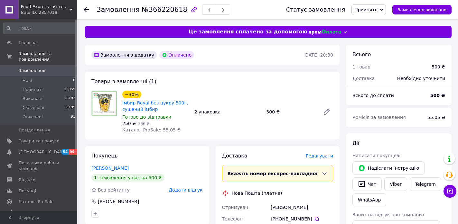
scroll to position [97, 0]
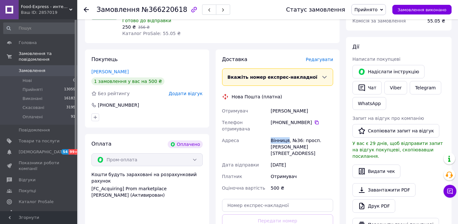
drag, startPoint x: 286, startPoint y: 135, endPoint x: 265, endPoint y: 135, distance: 21.2
click at [265, 135] on div "Отримувач Власюк Виталий Телефон отримувача +380 67 430 93 55   Адреса Вінниця,…" at bounding box center [278, 149] width 114 height 89
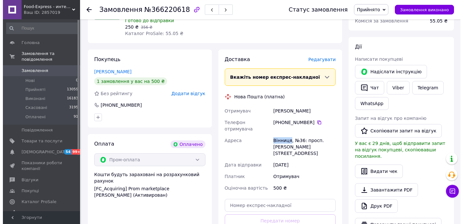
scroll to position [0, 0]
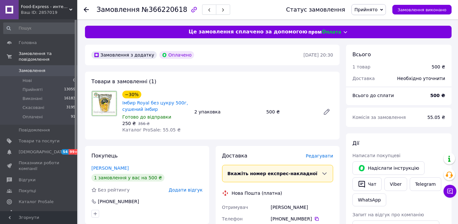
click at [319, 157] on span "Редагувати" at bounding box center [319, 156] width 27 height 5
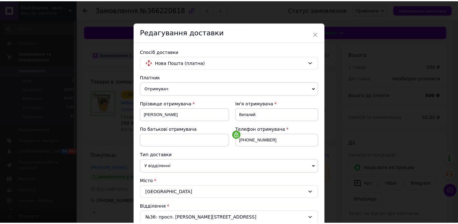
scroll to position [193, 0]
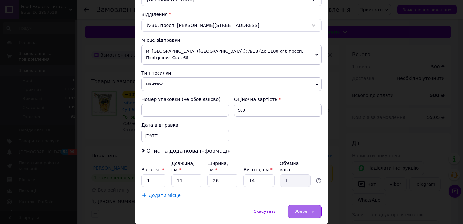
click at [304, 209] on span "Зберегти" at bounding box center [305, 211] width 20 height 5
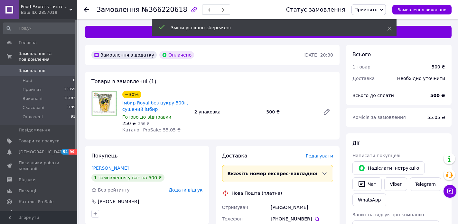
scroll to position [129, 0]
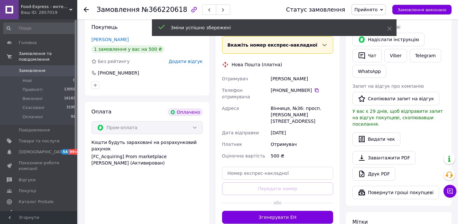
click at [274, 211] on button "Згенерувати ЕН" at bounding box center [277, 217] width 111 height 13
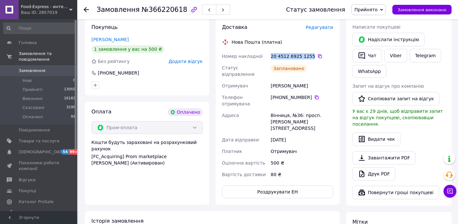
drag, startPoint x: 291, startPoint y: 56, endPoint x: 271, endPoint y: 54, distance: 20.0
click at [271, 54] on div "20 4512 6925 1255" at bounding box center [302, 56] width 62 height 6
drag, startPoint x: 308, startPoint y: 92, endPoint x: 272, endPoint y: 92, distance: 35.7
click at [272, 94] on div "[PHONE_NUMBER]" at bounding box center [302, 97] width 62 height 6
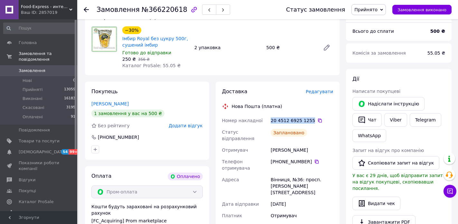
drag, startPoint x: 309, startPoint y: 144, endPoint x: 269, endPoint y: 142, distance: 40.6
click at [259, 142] on div "Номер накладної 20 4512 6925 1255   Статус відправлення Заплановано Отримувач В…" at bounding box center [278, 180] width 114 height 130
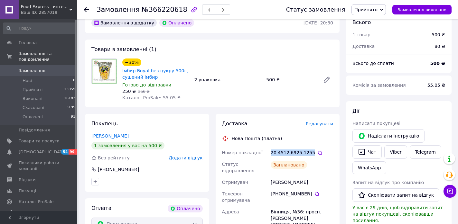
scroll to position [97, 0]
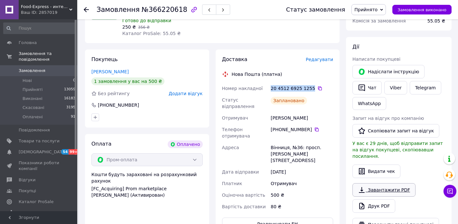
click at [391, 183] on link "Завантажити PDF" at bounding box center [383, 190] width 63 height 14
click at [86, 9] on use at bounding box center [86, 9] width 5 height 5
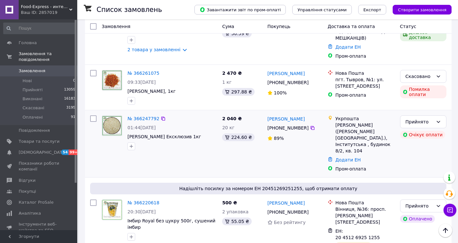
scroll to position [1480, 0]
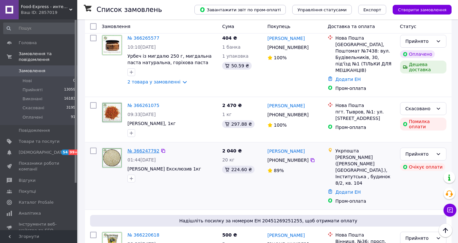
click at [147, 148] on link "№ 366247792" at bounding box center [143, 150] width 32 height 5
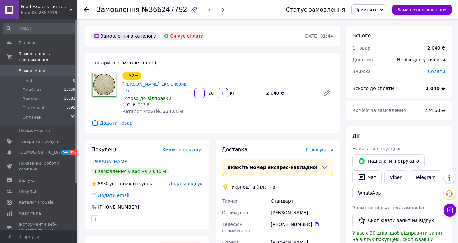
scroll to position [32, 0]
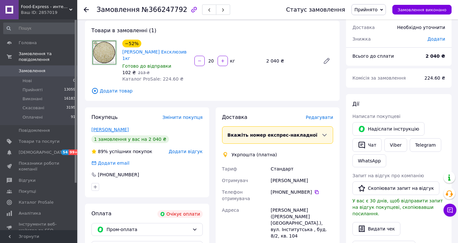
click at [110, 127] on link "Абдуллаев Муслим" at bounding box center [109, 129] width 37 height 5
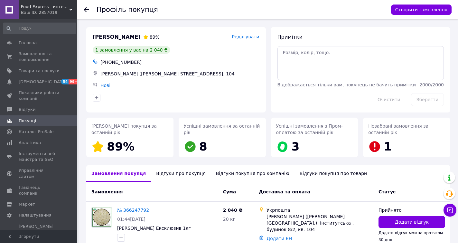
click at [85, 7] on icon at bounding box center [86, 9] width 5 height 5
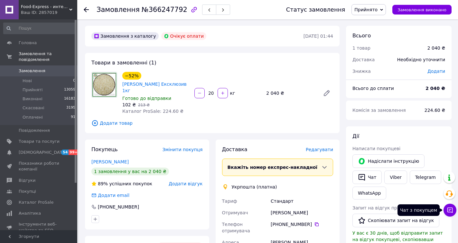
click at [447, 210] on icon at bounding box center [450, 210] width 6 height 6
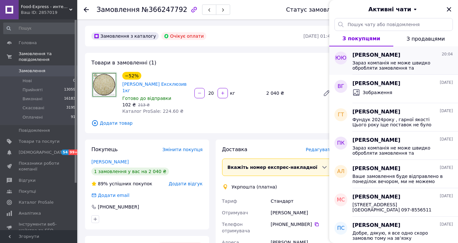
click at [399, 62] on span "Зараз компанія не може швидко обробляти замовлення та повідомлення, оскільки зг…" at bounding box center [397, 65] width 91 height 10
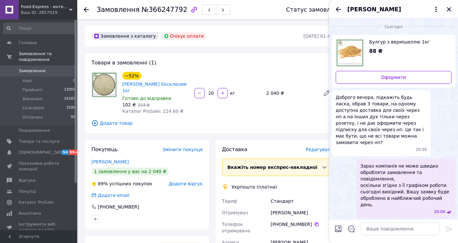
scroll to position [6, 0]
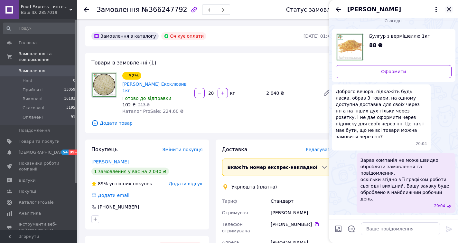
click at [449, 8] on icon "Закрити" at bounding box center [449, 9] width 8 height 8
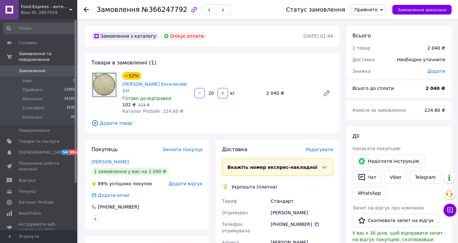
scroll to position [64, 0]
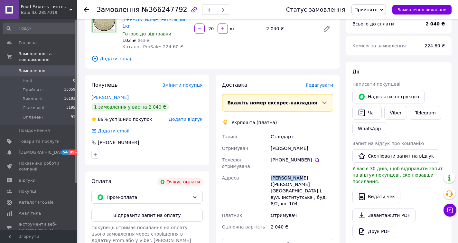
drag, startPoint x: 299, startPoint y: 164, endPoint x: 276, endPoint y: 165, distance: 23.5
click at [271, 172] on div "Хмельницкий (Хмельницкая обл.), вул. Інститутська , буд. 8/2, кв. 104" at bounding box center [301, 190] width 65 height 37
drag, startPoint x: 285, startPoint y: 144, endPoint x: 271, endPoint y: 144, distance: 13.5
click at [271, 144] on div "[PERSON_NAME]" at bounding box center [301, 148] width 65 height 12
drag, startPoint x: 309, startPoint y: 151, endPoint x: 274, endPoint y: 153, distance: 34.8
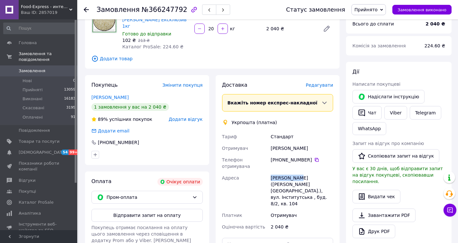
click at [274, 156] on div "[PHONE_NUMBER]" at bounding box center [302, 159] width 62 height 6
click at [86, 8] on icon at bounding box center [86, 9] width 5 height 5
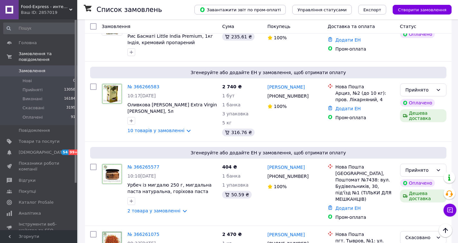
scroll to position [1416, 0]
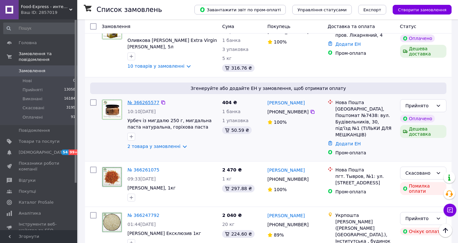
click at [143, 100] on link "№ 366265577" at bounding box center [143, 102] width 32 height 5
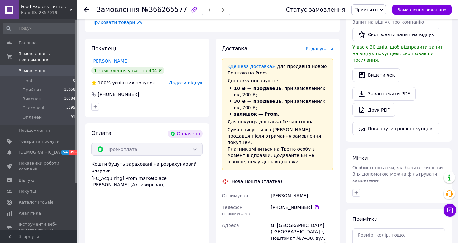
scroll to position [225, 0]
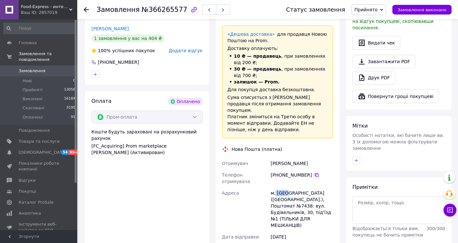
drag, startPoint x: 281, startPoint y: 179, endPoint x: 275, endPoint y: 179, distance: 6.1
click at [275, 187] on div "м. Київ (Київська обл.), Поштомат №7438: вул. Будівельників, 30, під'їзд №1 (ТІ…" at bounding box center [301, 209] width 65 height 44
drag, startPoint x: 307, startPoint y: 186, endPoint x: 298, endPoint y: 186, distance: 8.7
click at [298, 187] on div "м. Київ (Київська обл.), Поштомат №7438: вул. Будівельників, 30, під'їзд №1 (ТІ…" at bounding box center [301, 209] width 65 height 44
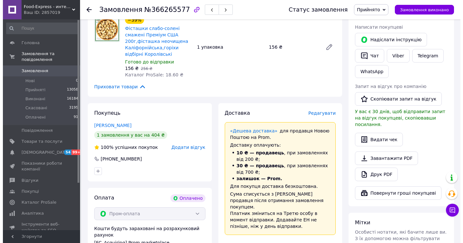
scroll to position [32, 0]
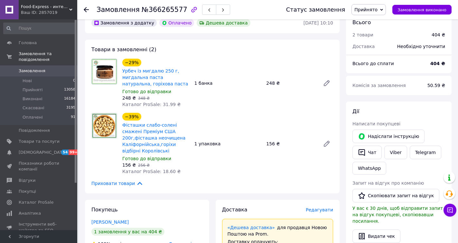
click at [326, 208] on span "Редагувати" at bounding box center [319, 209] width 27 height 5
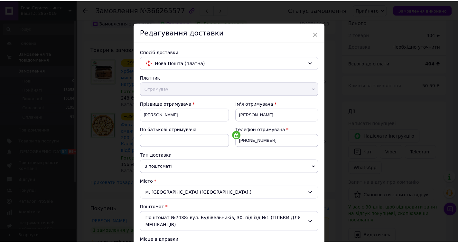
scroll to position [192, 0]
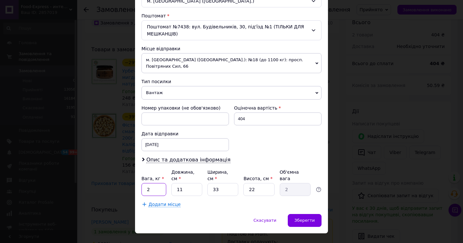
click at [159, 183] on input "2" at bounding box center [154, 189] width 25 height 13
type input "7"
type input "0.700"
click at [292, 214] on div "Зберегти" at bounding box center [305, 220] width 34 height 13
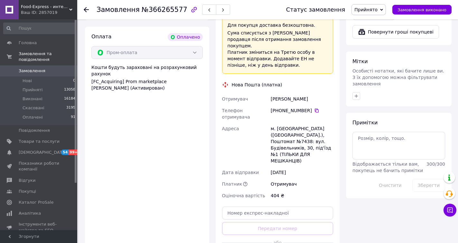
scroll to position [322, 0]
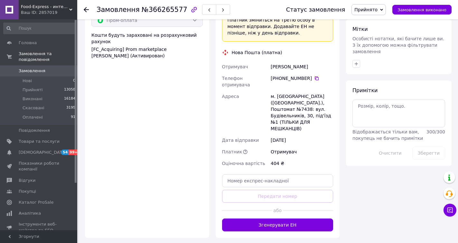
click at [269, 218] on button "Згенерувати ЕН" at bounding box center [277, 224] width 111 height 13
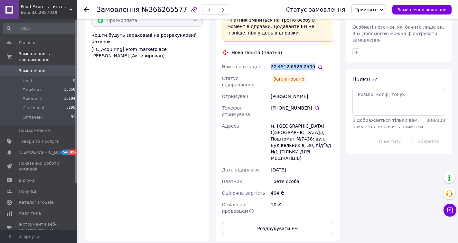
drag, startPoint x: 309, startPoint y: 60, endPoint x: 270, endPoint y: 58, distance: 39.0
click at [270, 61] on div "20 4512 6926 2509" at bounding box center [301, 67] width 65 height 12
click at [268, 84] on div "Номер накладної 20 4512 6926 2509   Статус відправлення Заплановано Отримувач Б…" at bounding box center [278, 139] width 114 height 156
drag, startPoint x: 307, startPoint y: 95, endPoint x: 274, endPoint y: 96, distance: 33.2
click at [274, 105] on div "[PHONE_NUMBER]" at bounding box center [302, 108] width 62 height 6
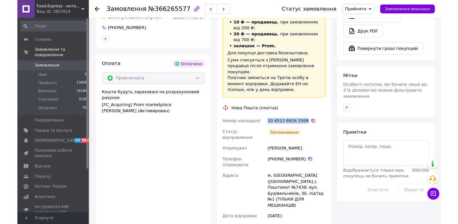
scroll to position [193, 0]
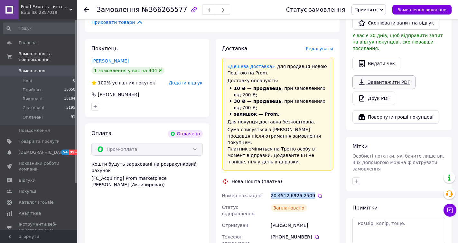
click at [387, 75] on link "Завантажити PDF" at bounding box center [383, 82] width 63 height 14
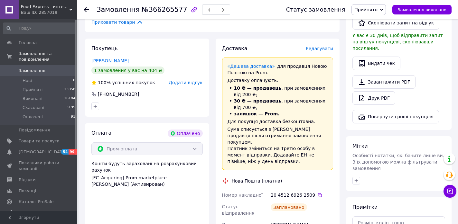
click at [87, 9] on icon at bounding box center [86, 9] width 5 height 5
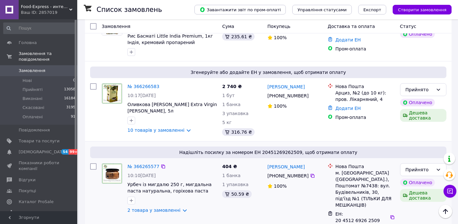
scroll to position [1320, 0]
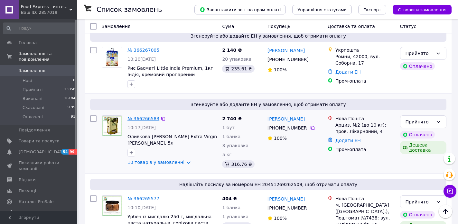
click at [144, 116] on link "№ 366266583" at bounding box center [143, 118] width 32 height 5
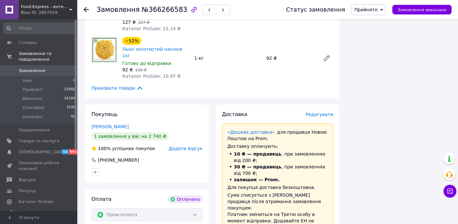
scroll to position [676, 0]
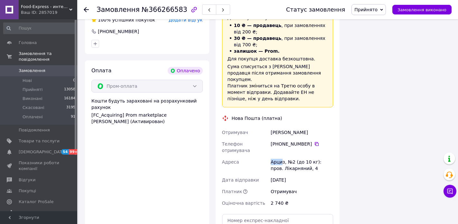
drag, startPoint x: 282, startPoint y: 123, endPoint x: 268, endPoint y: 123, distance: 13.8
click at [268, 127] on div "Отримувач Музиченко Анна Телефон отримувача +380 50 665 93 16   Адреса Арциз, №…" at bounding box center [278, 168] width 114 height 82
drag, startPoint x: 283, startPoint y: 123, endPoint x: 268, endPoint y: 123, distance: 14.8
click at [268, 127] on div "Отримувач Музиченко Анна Телефон отримувача +380 50 665 93 16   Адреса Арциз, №…" at bounding box center [278, 168] width 114 height 82
drag, startPoint x: 306, startPoint y: 98, endPoint x: 263, endPoint y: 99, distance: 43.8
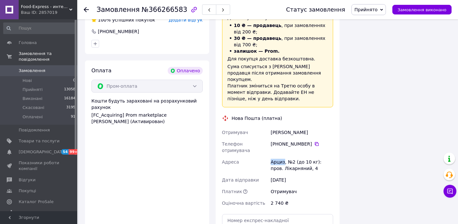
click at [262, 127] on div "Отримувач Музиченко Анна Телефон отримувача +380 50 665 93 16   Адреса Арциз, №…" at bounding box center [278, 168] width 114 height 82
drag, startPoint x: 308, startPoint y: 113, endPoint x: 274, endPoint y: 112, distance: 33.5
click at [274, 141] on div "[PHONE_NUMBER]" at bounding box center [302, 144] width 62 height 6
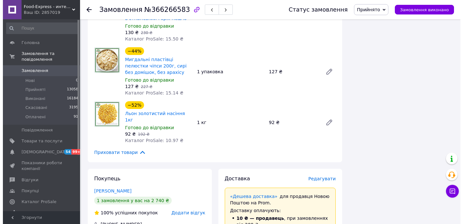
scroll to position [547, 0]
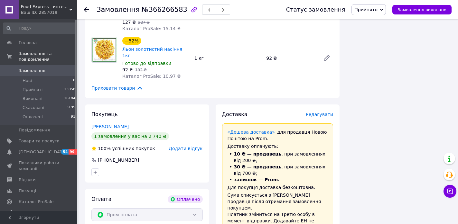
click at [315, 112] on span "Редагувати" at bounding box center [319, 114] width 27 height 5
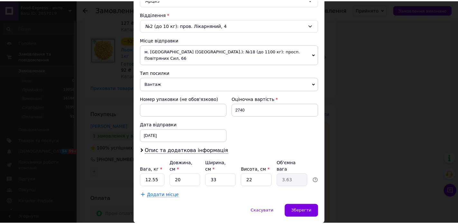
scroll to position [203, 0]
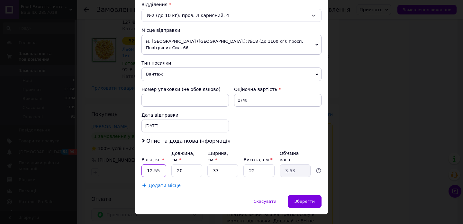
click at [157, 164] on input "12.55" at bounding box center [154, 170] width 25 height 13
type input "12.7"
click at [302, 199] on span "Зберегти" at bounding box center [305, 201] width 20 height 5
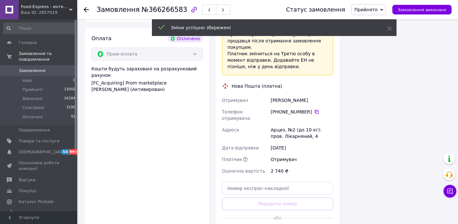
scroll to position [740, 0]
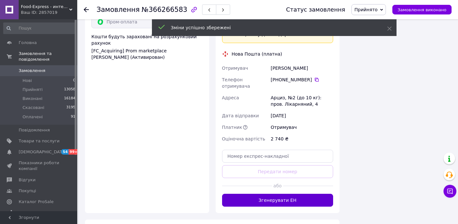
click at [288, 194] on button "Згенерувати ЕН" at bounding box center [277, 200] width 111 height 13
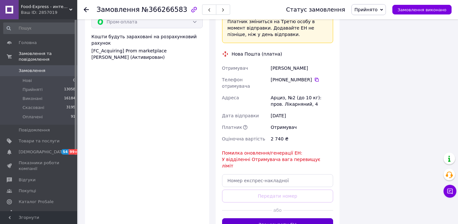
click at [305, 219] on button "Згенерувати ЕН" at bounding box center [277, 225] width 111 height 13
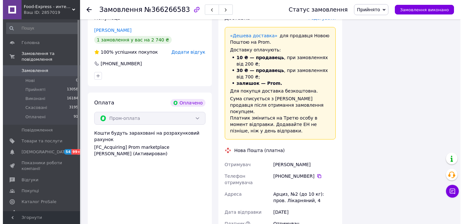
scroll to position [547, 0]
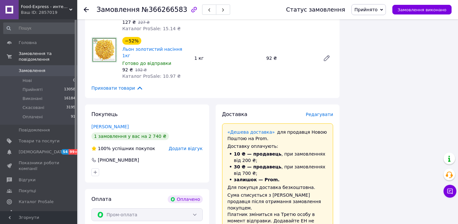
click at [318, 112] on span "Редагувати" at bounding box center [319, 114] width 27 height 5
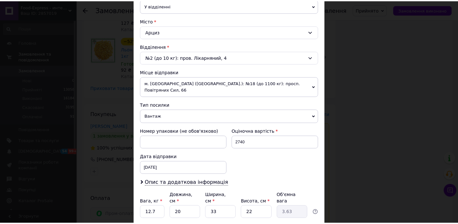
scroll to position [203, 0]
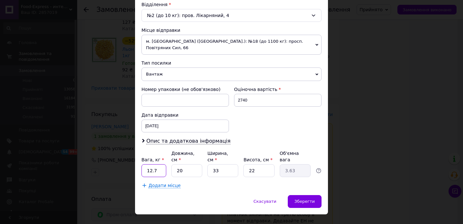
click at [157, 164] on input "12.7" at bounding box center [154, 170] width 25 height 13
type input "12.5"
click at [309, 199] on span "Зберегти" at bounding box center [305, 201] width 20 height 5
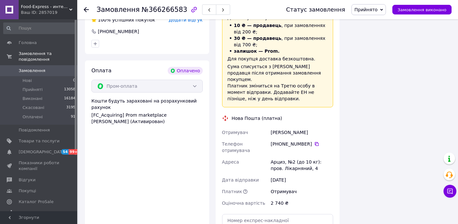
scroll to position [708, 0]
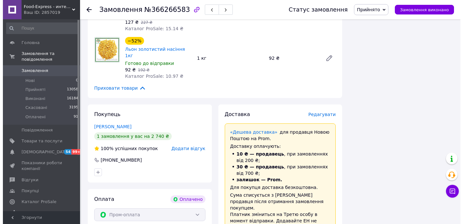
scroll to position [451, 0]
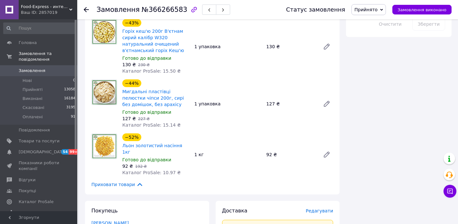
click at [326, 209] on span "Редагувати" at bounding box center [319, 211] width 27 height 5
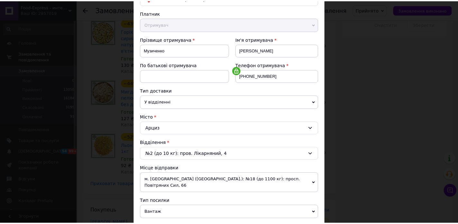
scroll to position [0, 0]
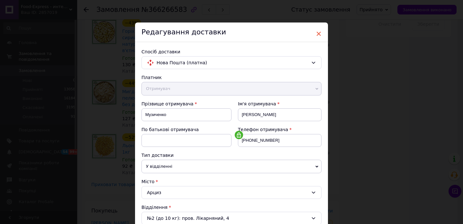
click at [317, 34] on span "×" at bounding box center [319, 33] width 6 height 11
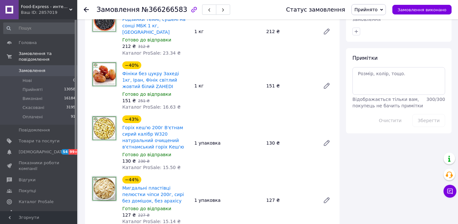
scroll to position [386, 0]
